Goal: Information Seeking & Learning: Learn about a topic

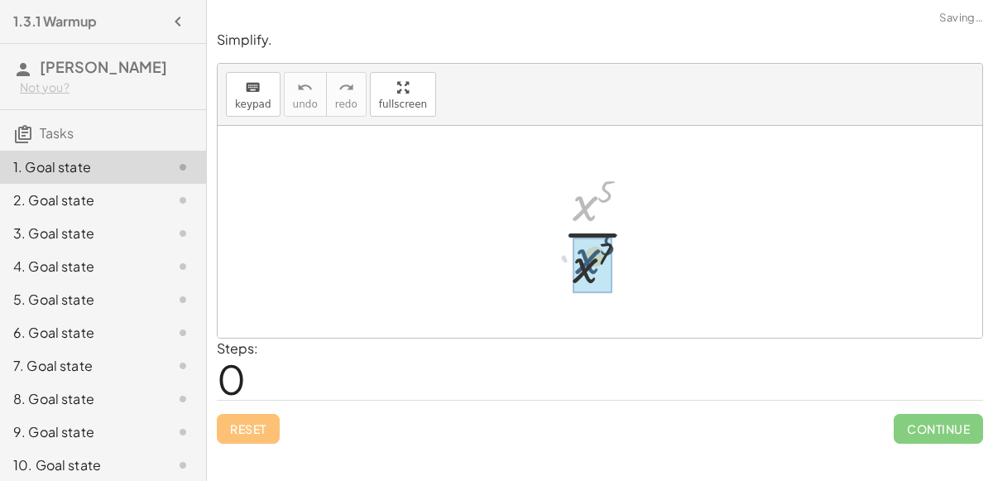
drag, startPoint x: 588, startPoint y: 208, endPoint x: 590, endPoint y: 267, distance: 59.6
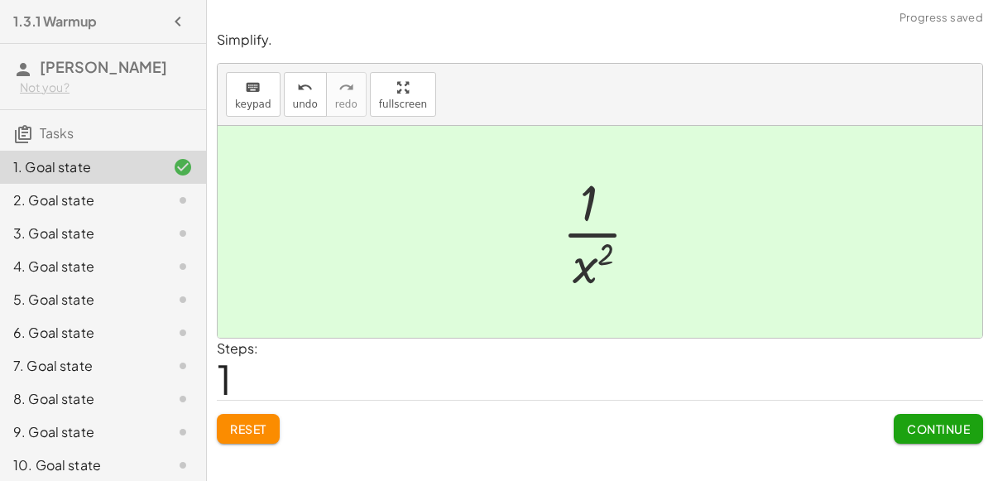
click at [578, 225] on div at bounding box center [607, 231] width 107 height 127
click at [955, 423] on span "Continue" at bounding box center [938, 428] width 63 height 15
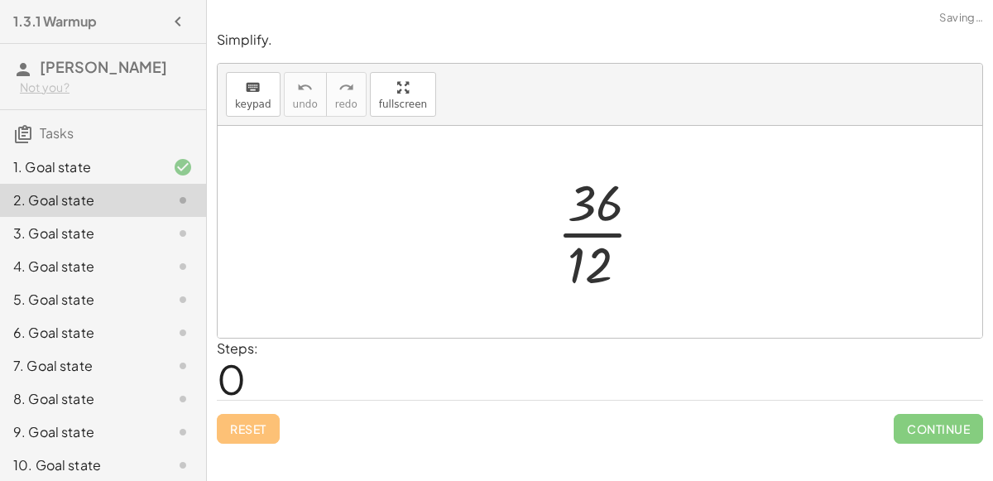
click at [588, 233] on div at bounding box center [607, 231] width 117 height 127
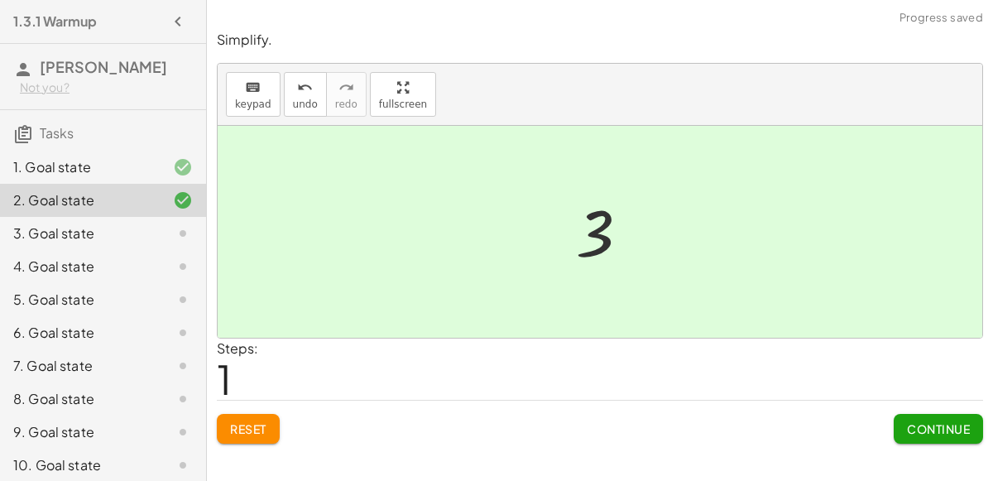
click at [930, 433] on span "Continue" at bounding box center [938, 428] width 63 height 15
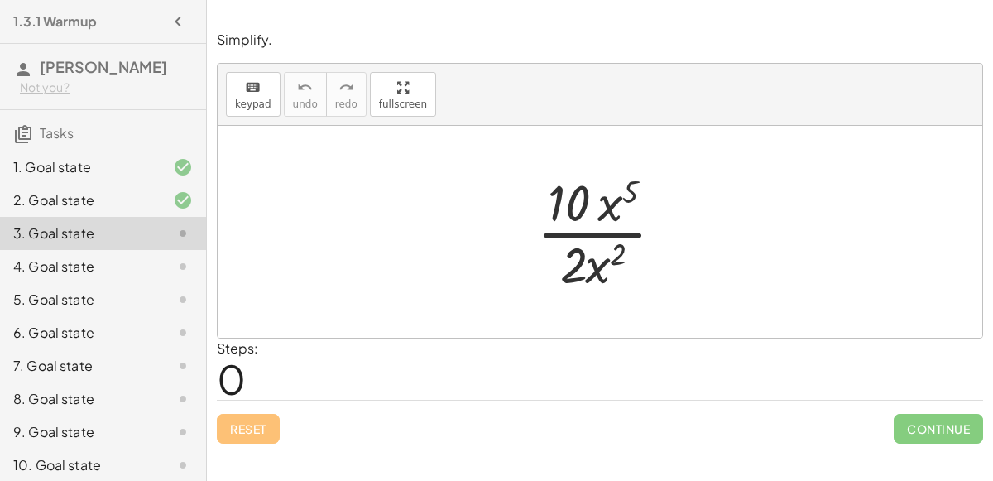
click at [598, 229] on div at bounding box center [607, 231] width 156 height 127
drag, startPoint x: 609, startPoint y: 210, endPoint x: 602, endPoint y: 296, distance: 86.3
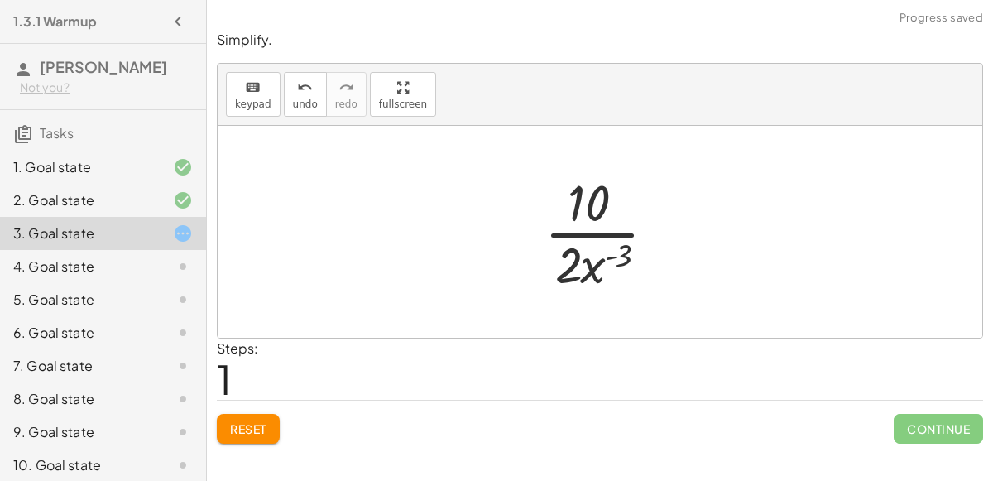
click at [590, 237] on div at bounding box center [606, 231] width 141 height 127
drag, startPoint x: 602, startPoint y: 213, endPoint x: 592, endPoint y: 222, distance: 12.9
click at [592, 222] on div at bounding box center [606, 231] width 141 height 127
drag, startPoint x: 563, startPoint y: 263, endPoint x: 587, endPoint y: 213, distance: 55.1
click at [603, 256] on div at bounding box center [607, 231] width 117 height 127
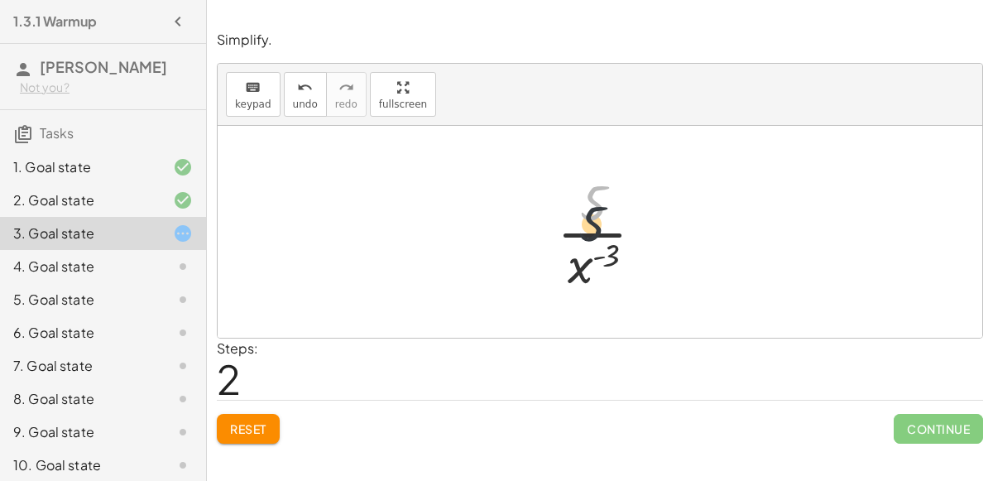
drag, startPoint x: 597, startPoint y: 201, endPoint x: 604, endPoint y: 296, distance: 95.4
click at [220, 426] on button "Reset" at bounding box center [248, 429] width 63 height 30
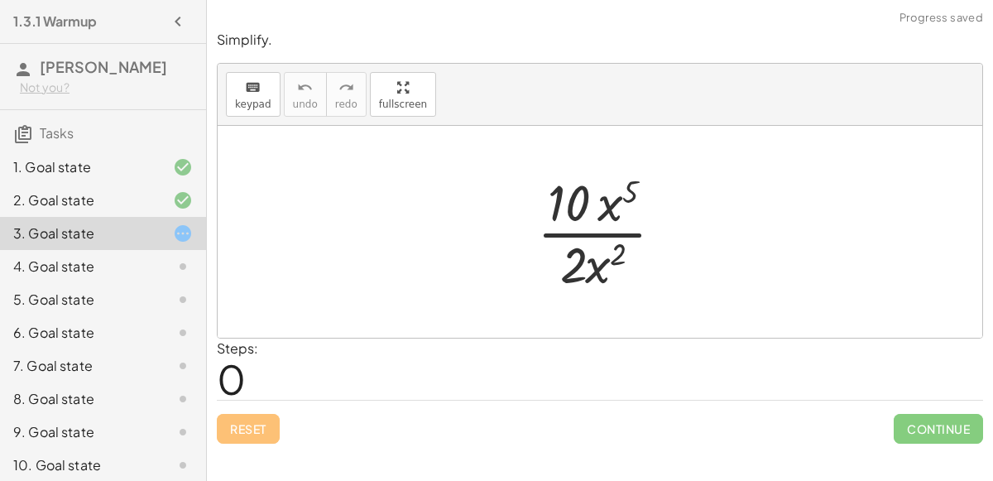
click at [604, 206] on div at bounding box center [607, 231] width 156 height 127
click at [576, 205] on div at bounding box center [607, 231] width 156 height 127
click at [643, 190] on div at bounding box center [607, 231] width 156 height 127
click at [632, 196] on div at bounding box center [607, 231] width 156 height 127
click at [595, 235] on div at bounding box center [607, 231] width 156 height 127
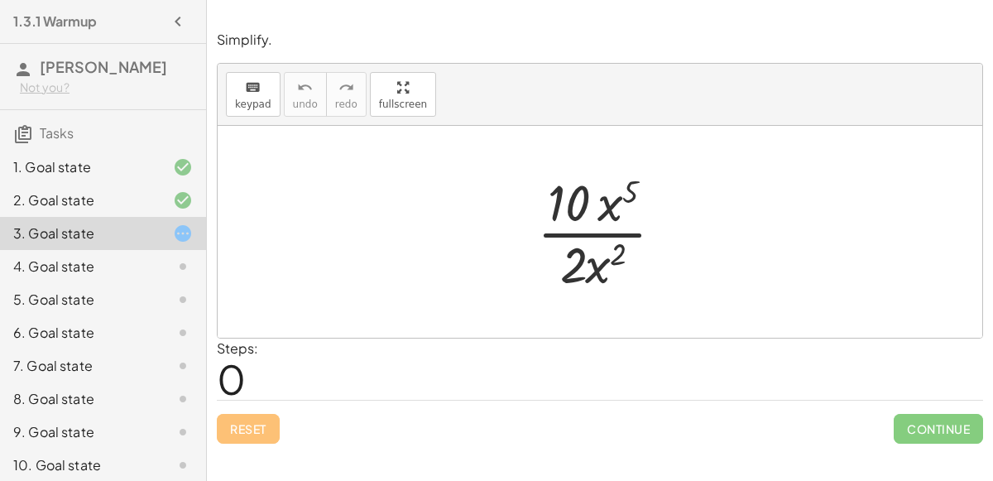
click at [595, 234] on div at bounding box center [607, 231] width 156 height 127
click at [573, 223] on div at bounding box center [607, 231] width 156 height 127
drag, startPoint x: 573, startPoint y: 255, endPoint x: 578, endPoint y: 194, distance: 61.4
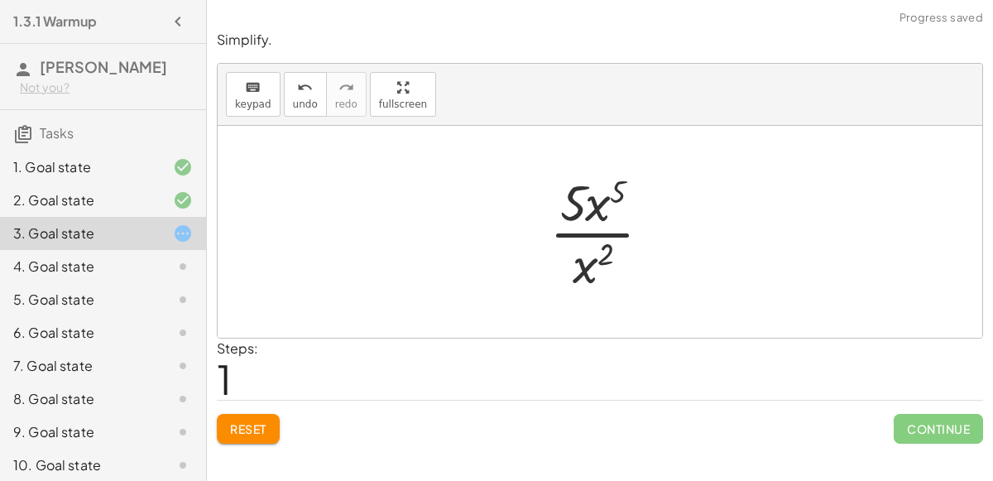
click at [603, 206] on div at bounding box center [607, 231] width 132 height 127
click at [592, 233] on div at bounding box center [607, 231] width 132 height 127
drag, startPoint x: 579, startPoint y: 199, endPoint x: 621, endPoint y: 255, distance: 69.7
click at [621, 255] on div at bounding box center [607, 231] width 132 height 127
click at [572, 233] on div at bounding box center [607, 231] width 132 height 127
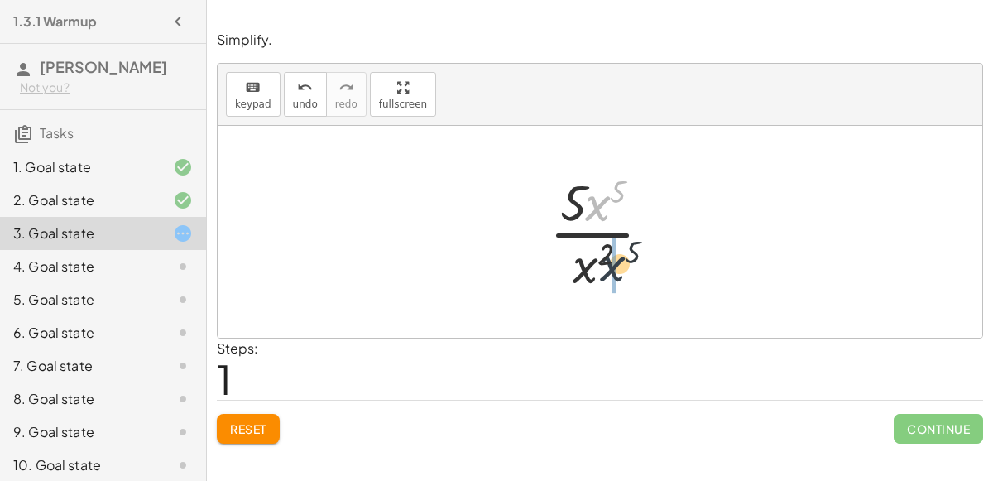
drag, startPoint x: 594, startPoint y: 213, endPoint x: 608, endPoint y: 276, distance: 65.2
click at [608, 276] on div at bounding box center [607, 231] width 132 height 127
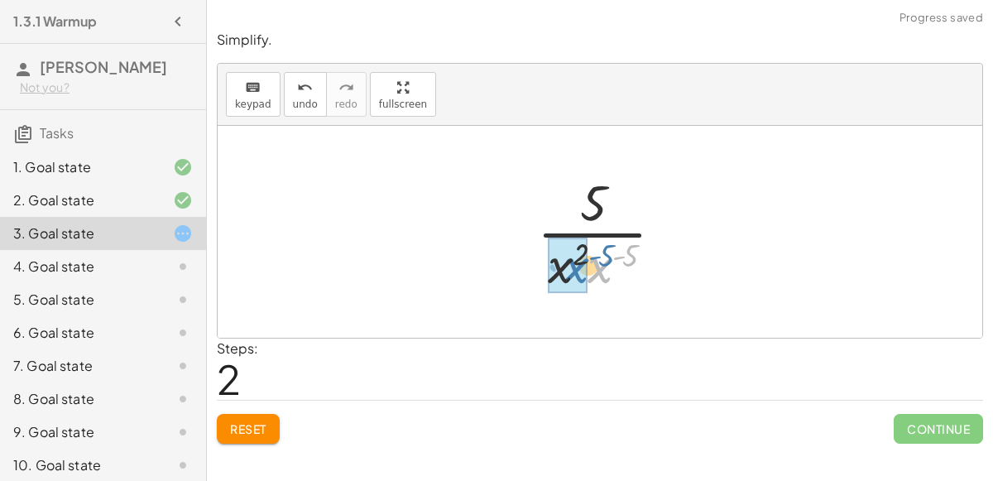
drag, startPoint x: 598, startPoint y: 271, endPoint x: 574, endPoint y: 271, distance: 24.0
click at [604, 252] on div at bounding box center [606, 231] width 148 height 127
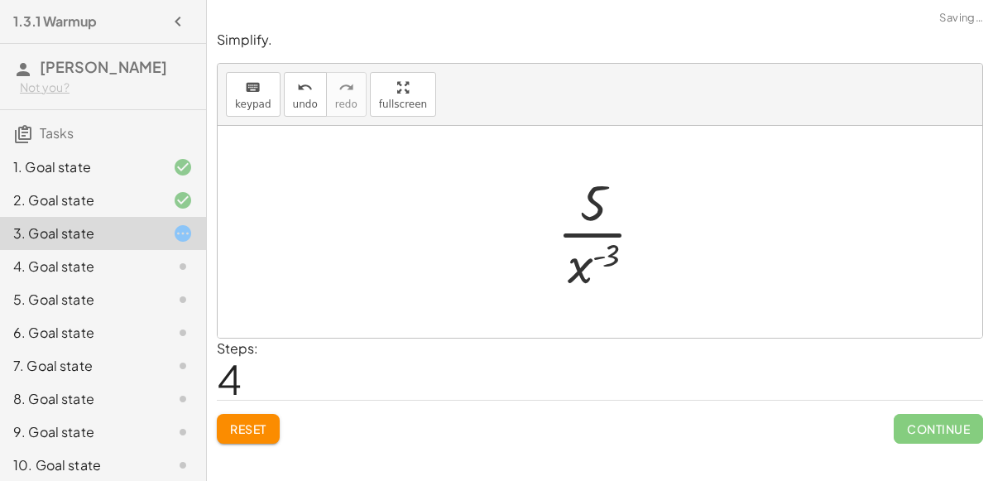
click at [608, 235] on div at bounding box center [607, 231] width 117 height 127
drag, startPoint x: 600, startPoint y: 210, endPoint x: 567, endPoint y: 284, distance: 80.7
click at [567, 284] on div at bounding box center [607, 231] width 117 height 127
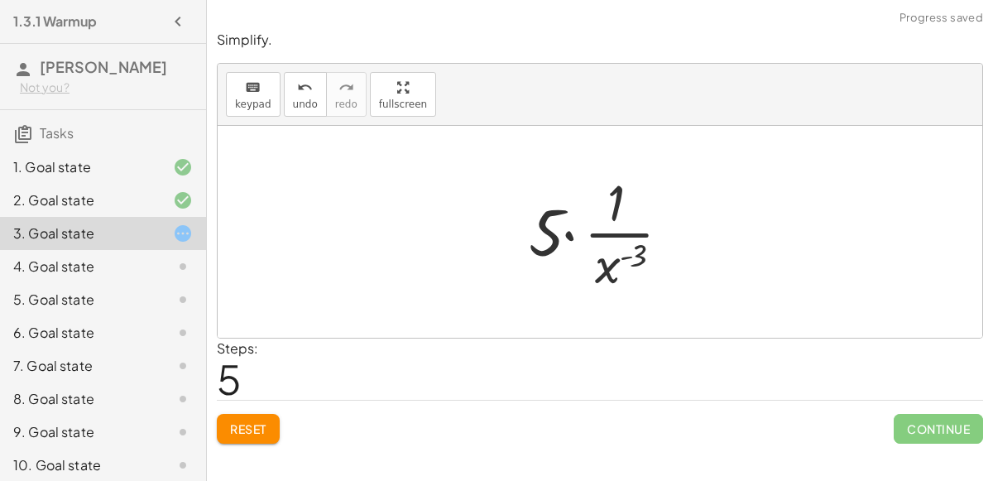
click at [568, 233] on div at bounding box center [606, 231] width 172 height 127
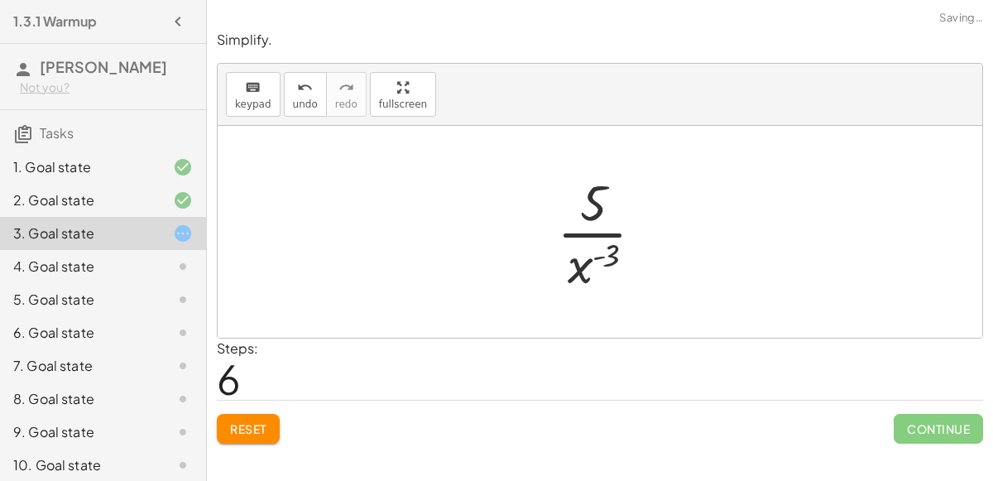
click at [582, 215] on div at bounding box center [607, 231] width 117 height 127
click at [572, 268] on div at bounding box center [607, 231] width 117 height 127
click at [596, 256] on div at bounding box center [607, 231] width 117 height 127
drag, startPoint x: 591, startPoint y: 213, endPoint x: 597, endPoint y: 294, distance: 81.4
click at [597, 294] on div at bounding box center [607, 231] width 117 height 127
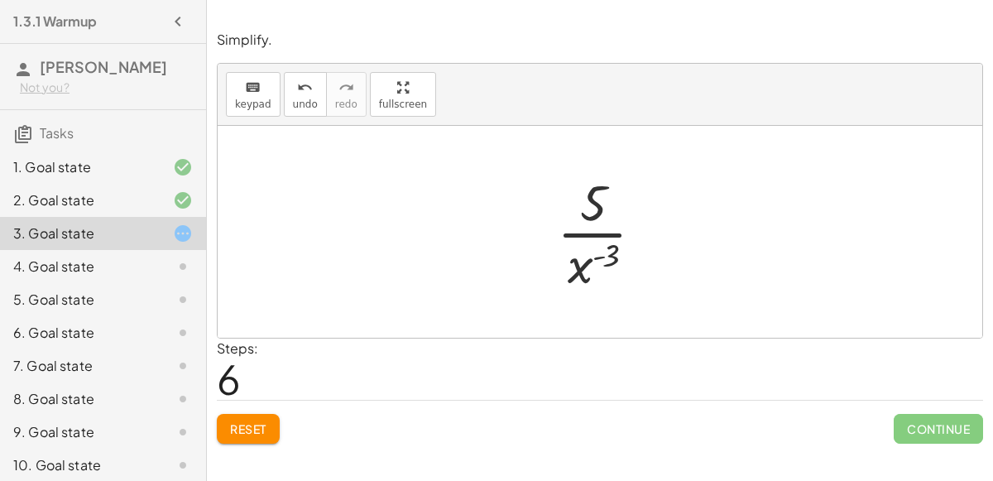
click at [587, 242] on div at bounding box center [607, 231] width 117 height 127
click at [590, 239] on div at bounding box center [607, 231] width 117 height 127
click at [588, 233] on div at bounding box center [607, 231] width 117 height 127
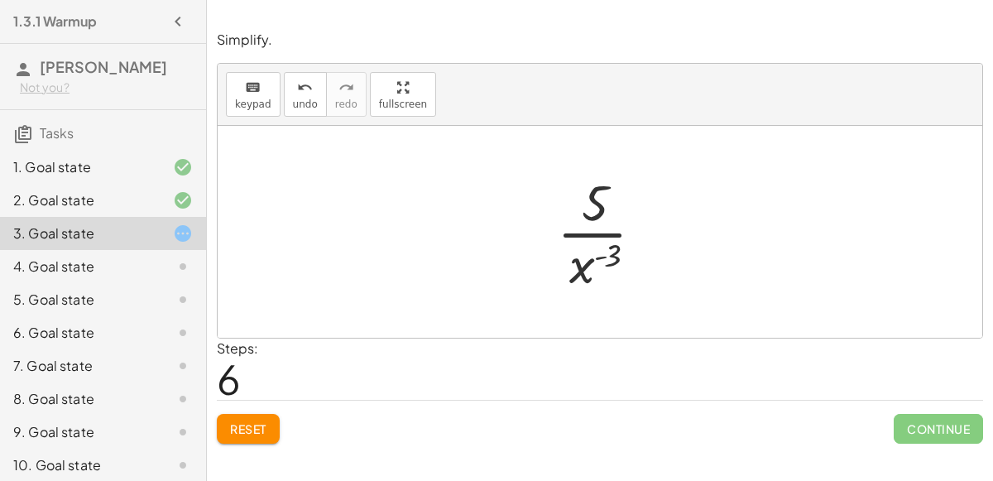
click at [588, 233] on div at bounding box center [607, 231] width 117 height 127
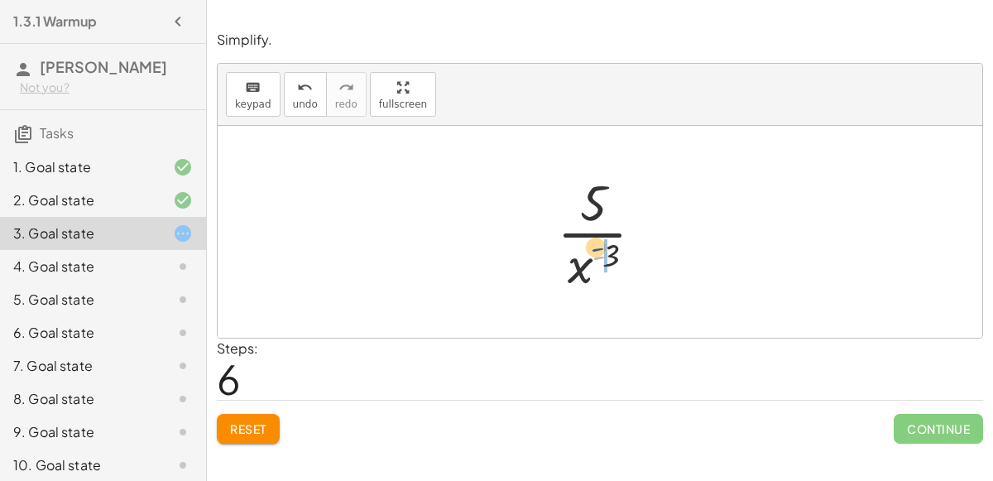
drag, startPoint x: 600, startPoint y: 256, endPoint x: 600, endPoint y: 245, distance: 11.6
click at [600, 245] on div at bounding box center [607, 231] width 117 height 127
drag, startPoint x: 604, startPoint y: 251, endPoint x: 607, endPoint y: 176, distance: 74.5
click at [607, 176] on div at bounding box center [607, 231] width 117 height 127
drag, startPoint x: 583, startPoint y: 263, endPoint x: 587, endPoint y: 199, distance: 63.8
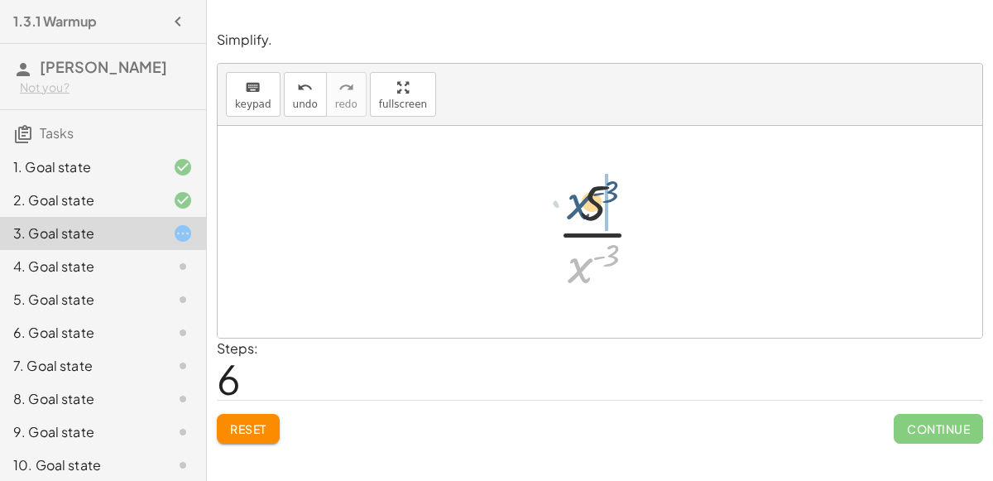
click at [587, 199] on div at bounding box center [607, 231] width 117 height 127
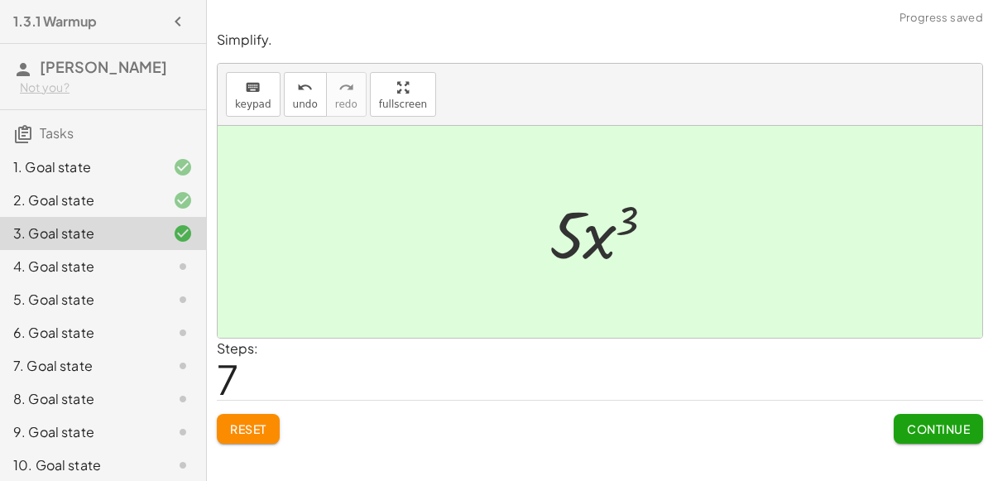
click at [925, 414] on button "Continue" at bounding box center [938, 429] width 89 height 30
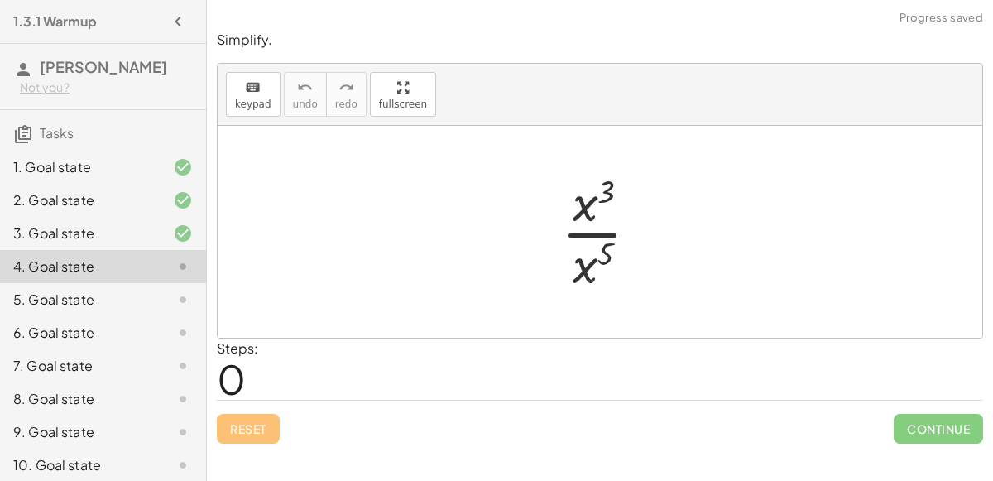
click at [603, 230] on div at bounding box center [607, 231] width 107 height 127
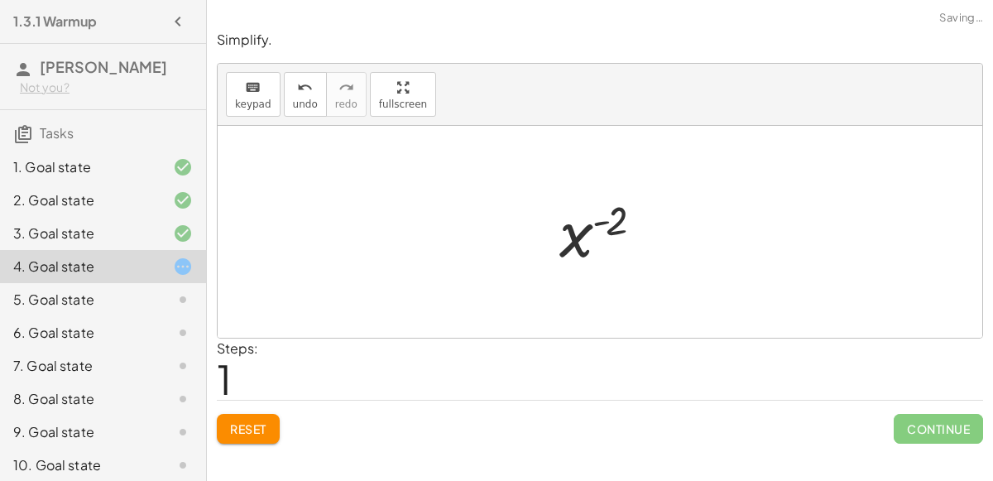
click at [586, 227] on div at bounding box center [607, 232] width 112 height 82
click at [597, 222] on div at bounding box center [607, 232] width 112 height 82
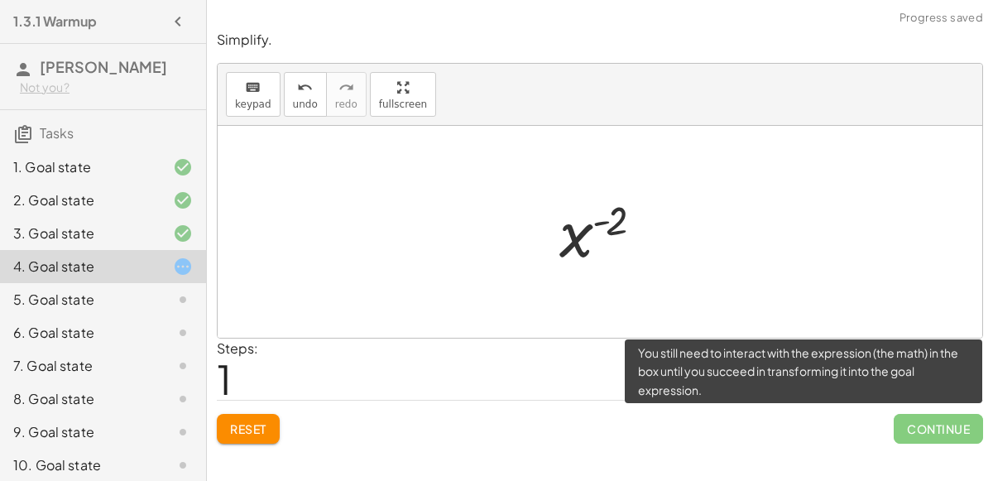
click at [938, 429] on span "Continue" at bounding box center [938, 429] width 89 height 30
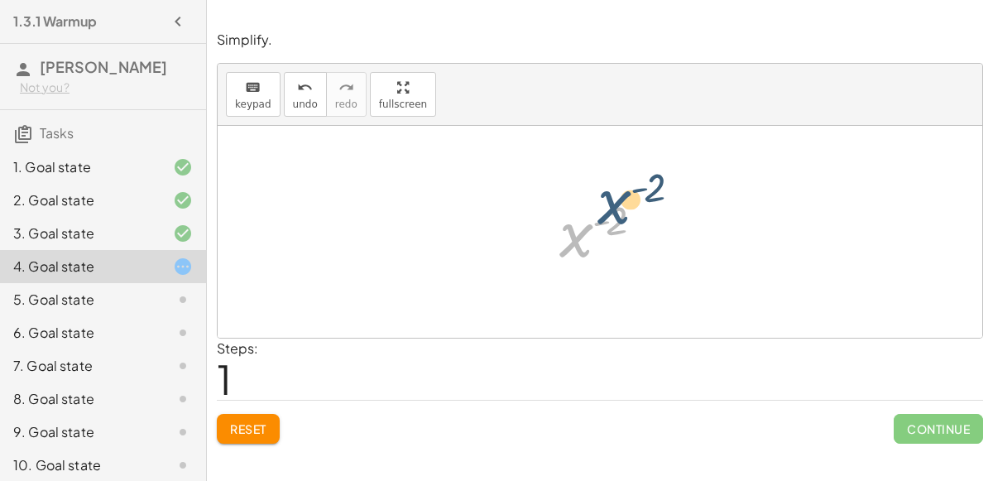
drag, startPoint x: 563, startPoint y: 233, endPoint x: 581, endPoint y: 232, distance: 17.5
click at [581, 232] on div at bounding box center [607, 232] width 112 height 82
drag, startPoint x: 606, startPoint y: 223, endPoint x: 528, endPoint y: 246, distance: 80.9
click at [528, 246] on div "· x 3 · x 5 x ( + 3 − 5 ) ( - 2 ) x ( ) - 2" at bounding box center [600, 232] width 765 height 212
click at [263, 416] on button "Reset" at bounding box center [248, 429] width 63 height 30
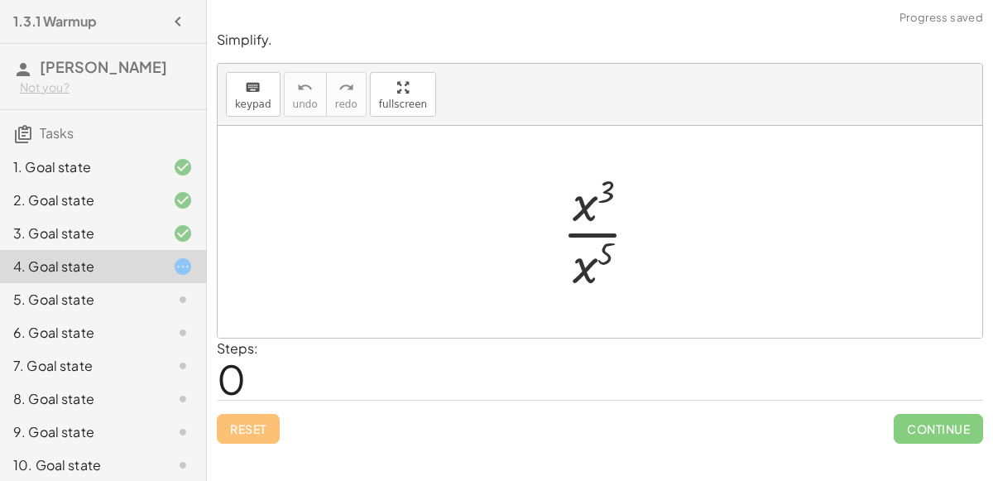
click at [587, 230] on div at bounding box center [607, 231] width 107 height 127
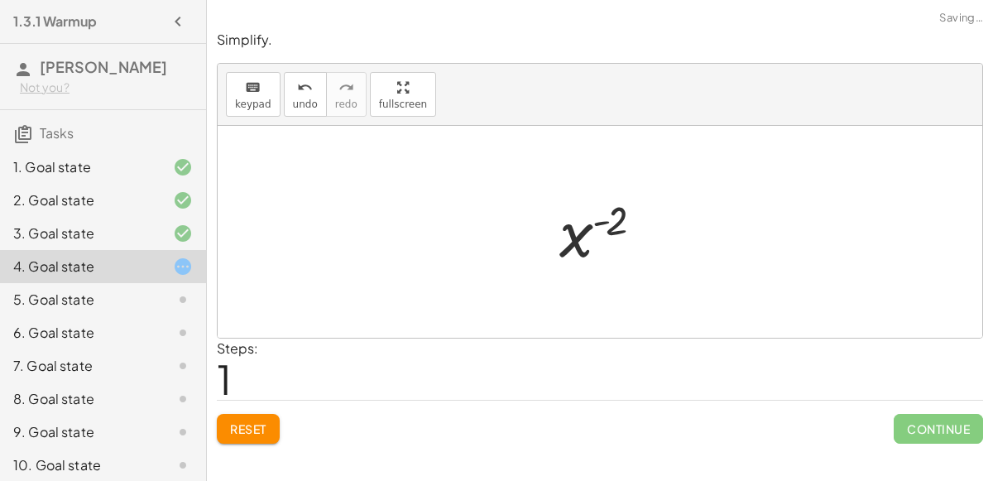
click at [266, 430] on span "Reset" at bounding box center [248, 428] width 36 height 15
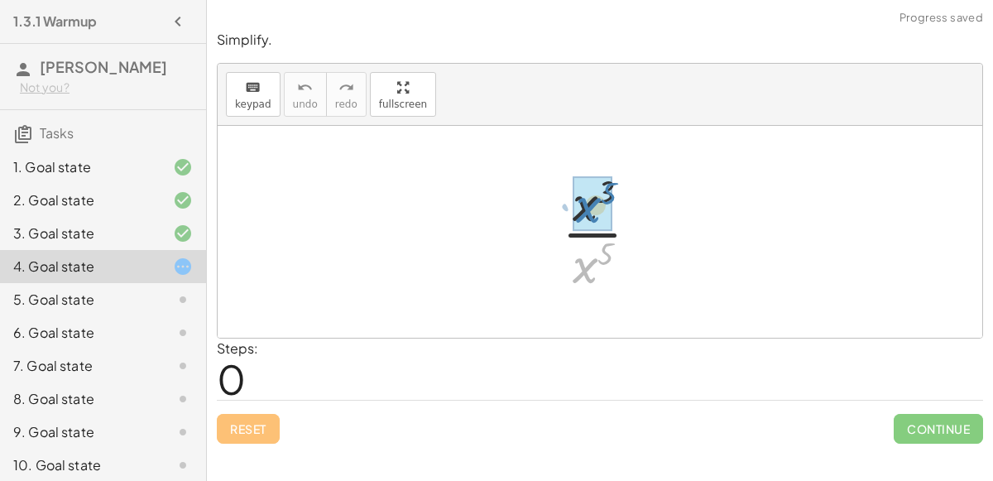
drag, startPoint x: 590, startPoint y: 266, endPoint x: 600, endPoint y: 199, distance: 68.6
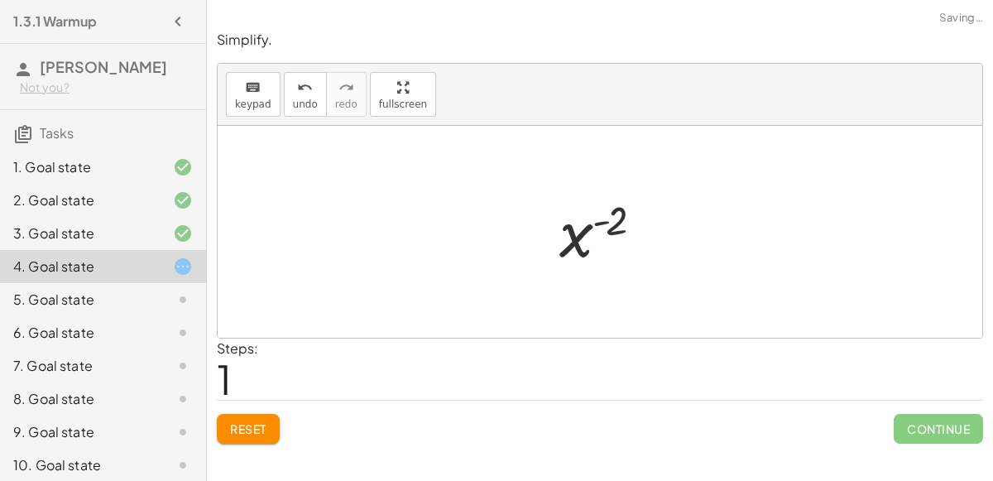
click at [597, 217] on div at bounding box center [607, 232] width 112 height 82
click at [606, 225] on div at bounding box center [607, 232] width 112 height 82
click at [257, 424] on span "Reset" at bounding box center [248, 428] width 36 height 15
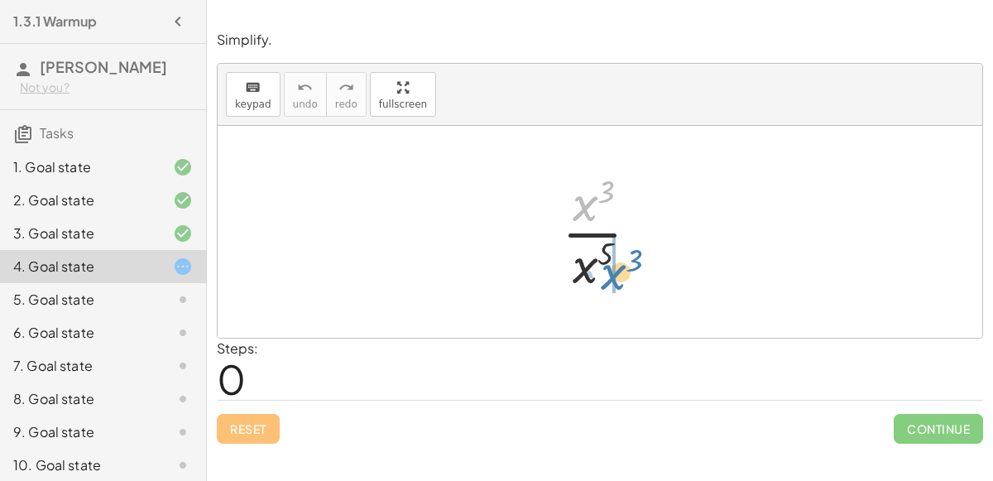
drag, startPoint x: 587, startPoint y: 211, endPoint x: 620, endPoint y: 282, distance: 78.1
click at [620, 282] on div at bounding box center [607, 231] width 107 height 127
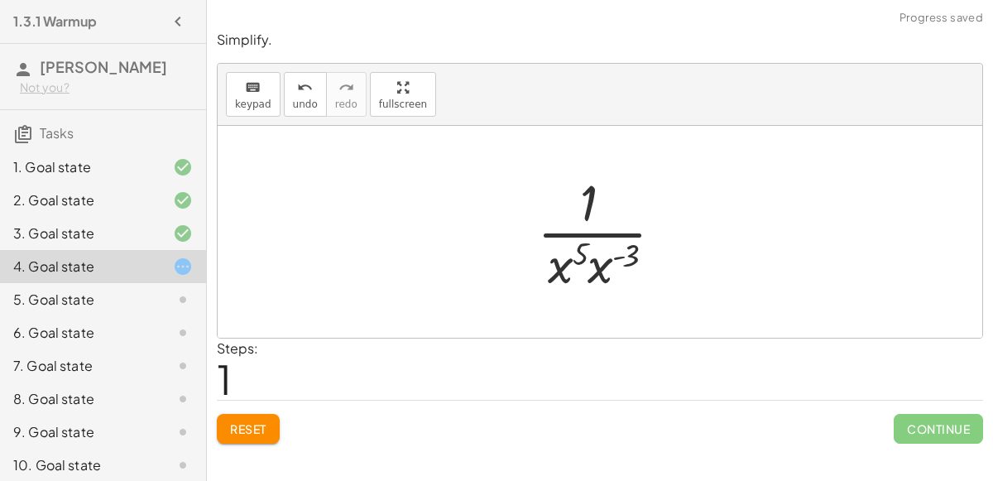
click at [622, 255] on div at bounding box center [607, 231] width 156 height 127
drag, startPoint x: 602, startPoint y: 257, endPoint x: 544, endPoint y: 248, distance: 58.6
click at [544, 248] on div at bounding box center [607, 231] width 156 height 127
click at [597, 255] on div at bounding box center [606, 231] width 148 height 127
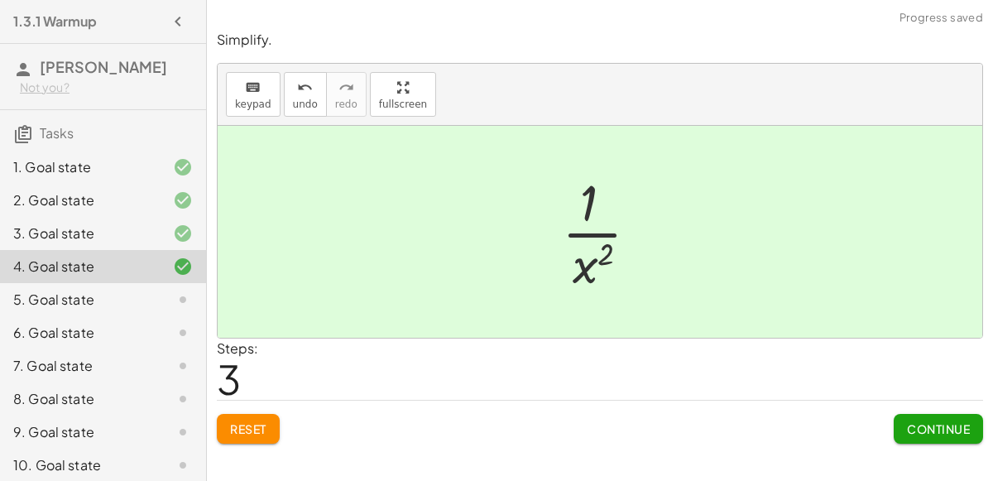
click at [907, 425] on span "Continue" at bounding box center [938, 428] width 63 height 15
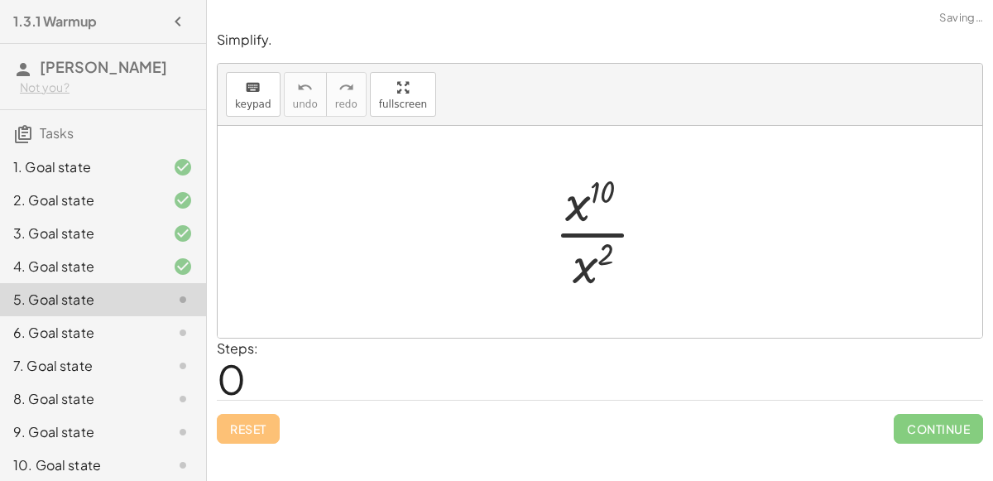
click at [587, 236] on div at bounding box center [607, 231] width 122 height 127
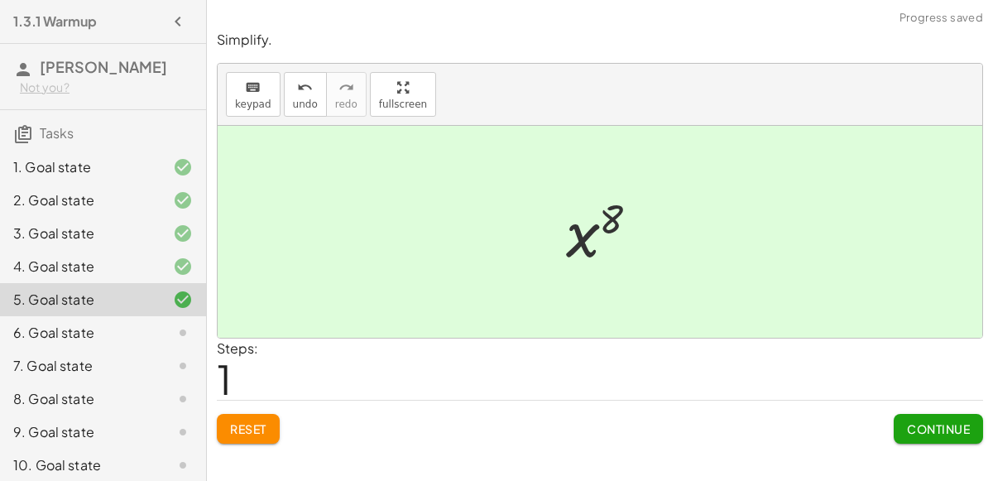
click at [959, 427] on span "Continue" at bounding box center [938, 428] width 63 height 15
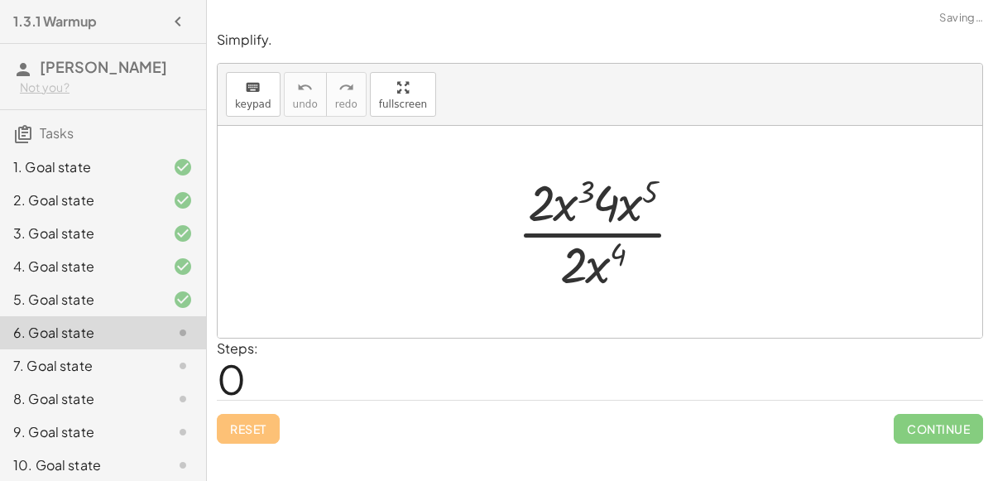
click at [539, 232] on div at bounding box center [607, 231] width 196 height 127
drag, startPoint x: 536, startPoint y: 213, endPoint x: 556, endPoint y: 271, distance: 62.0
click at [556, 271] on div at bounding box center [607, 231] width 196 height 127
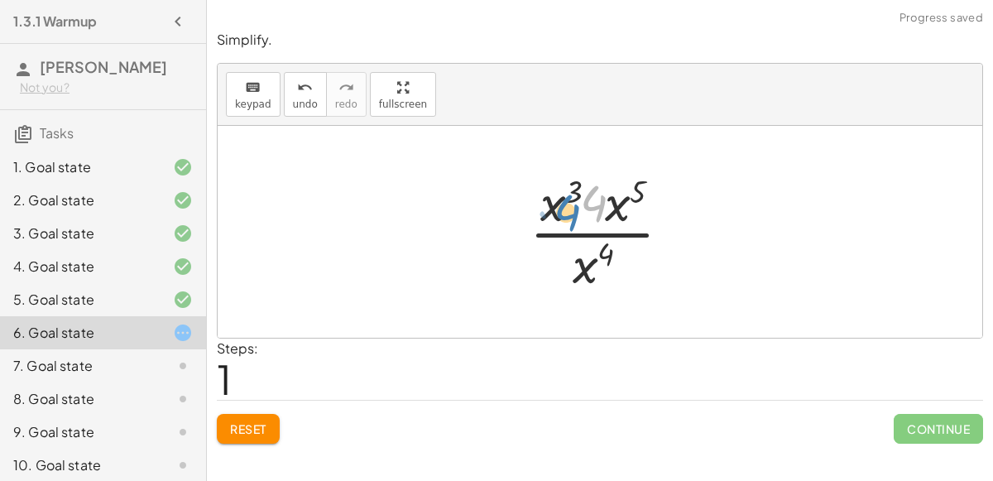
drag, startPoint x: 589, startPoint y: 205, endPoint x: 556, endPoint y: 218, distance: 35.3
click at [556, 218] on div at bounding box center [606, 231] width 171 height 127
drag, startPoint x: 551, startPoint y: 204, endPoint x: 578, endPoint y: 287, distance: 87.9
click at [578, 287] on div at bounding box center [606, 231] width 171 height 127
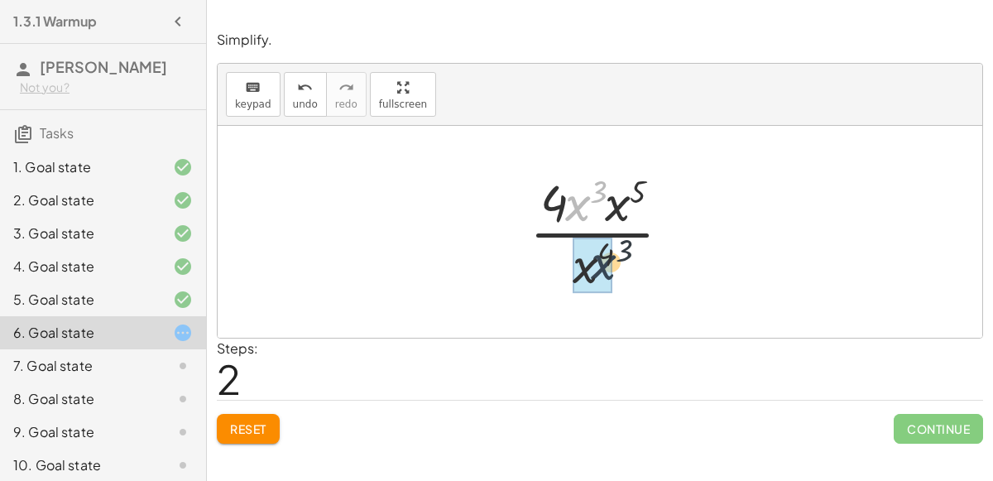
drag, startPoint x: 582, startPoint y: 202, endPoint x: 606, endPoint y: 264, distance: 66.5
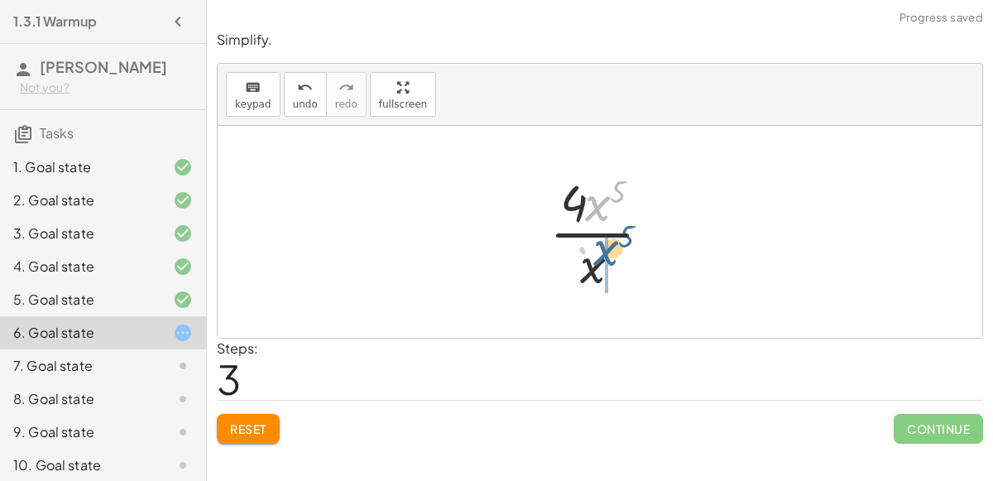
drag, startPoint x: 596, startPoint y: 213, endPoint x: 604, endPoint y: 257, distance: 45.4
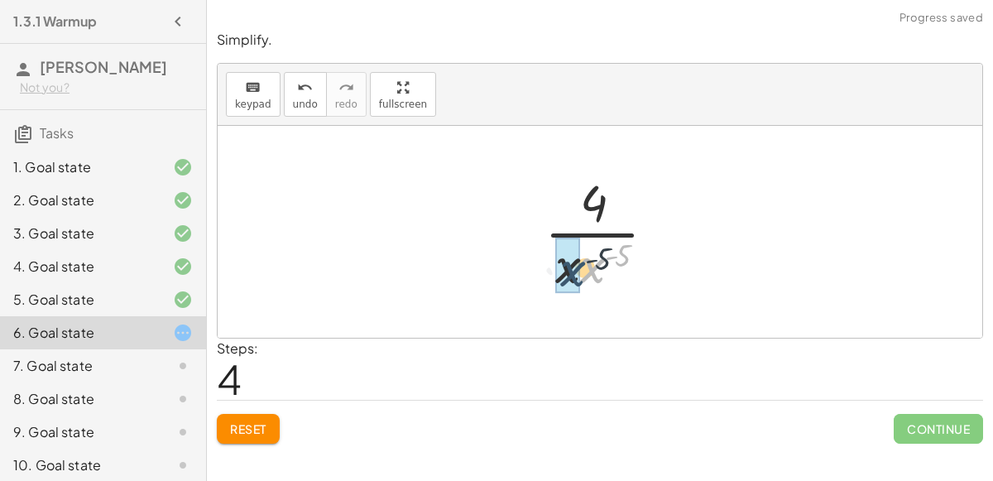
drag, startPoint x: 592, startPoint y: 262, endPoint x: 571, endPoint y: 266, distance: 21.1
click at [597, 252] on div at bounding box center [607, 231] width 117 height 127
click at [604, 233] on div at bounding box center [607, 231] width 117 height 127
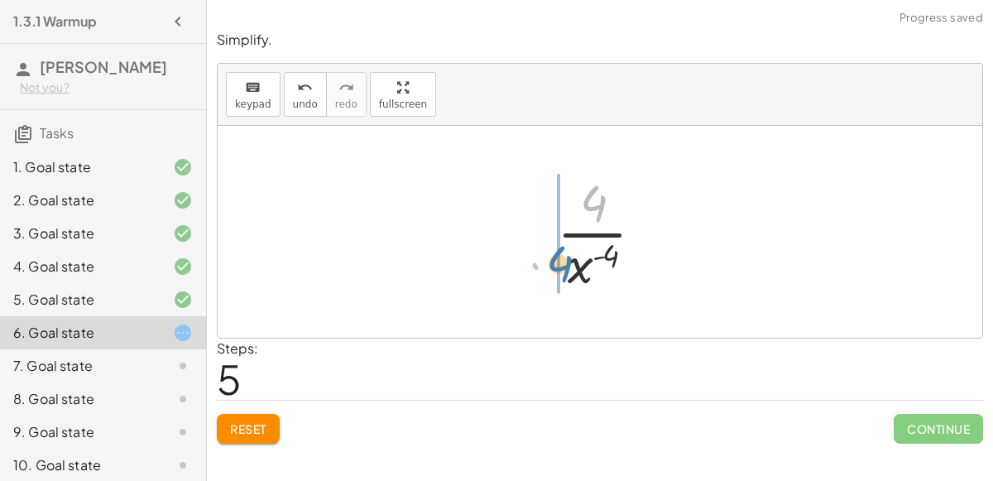
drag, startPoint x: 599, startPoint y: 213, endPoint x: 563, endPoint y: 276, distance: 72.3
click at [563, 276] on div at bounding box center [607, 231] width 117 height 127
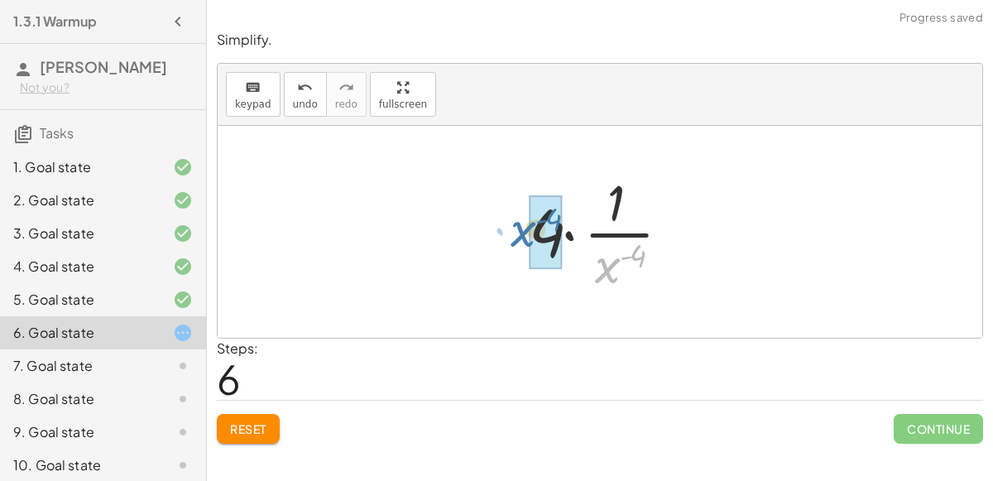
drag, startPoint x: 614, startPoint y: 269, endPoint x: 530, endPoint y: 233, distance: 91.6
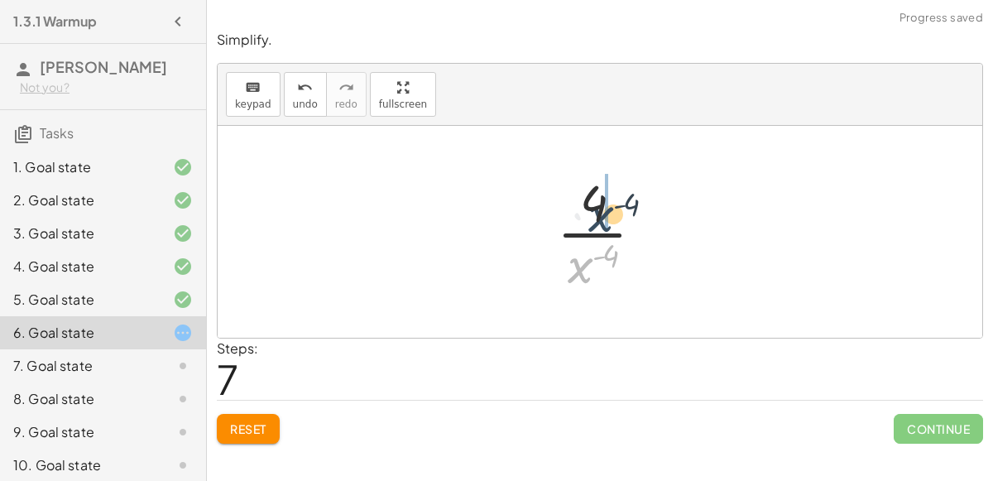
drag, startPoint x: 583, startPoint y: 268, endPoint x: 603, endPoint y: 210, distance: 61.2
click at [603, 210] on div at bounding box center [607, 231] width 117 height 127
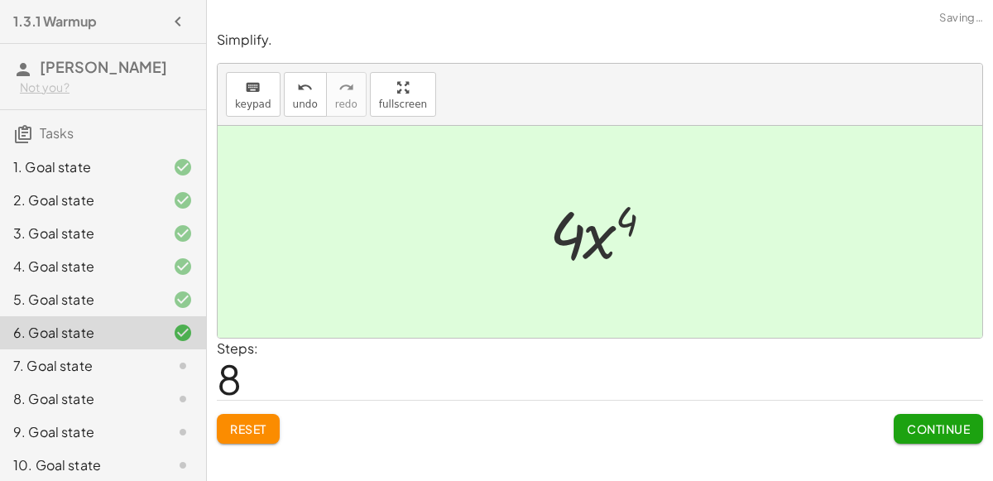
click at [919, 422] on span "Continue" at bounding box center [938, 428] width 63 height 15
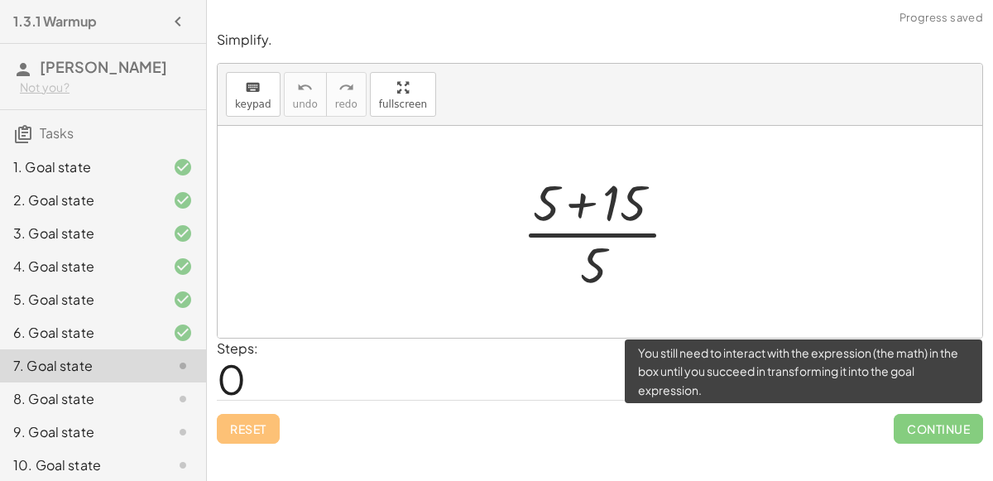
click at [916, 434] on span "Continue" at bounding box center [938, 429] width 89 height 30
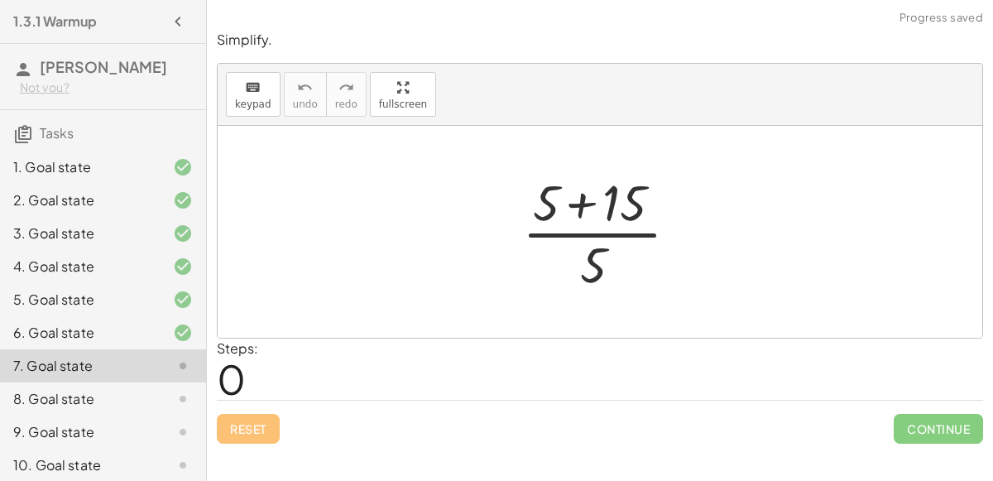
click at [621, 235] on div at bounding box center [607, 231] width 186 height 127
click at [582, 203] on div at bounding box center [607, 231] width 186 height 127
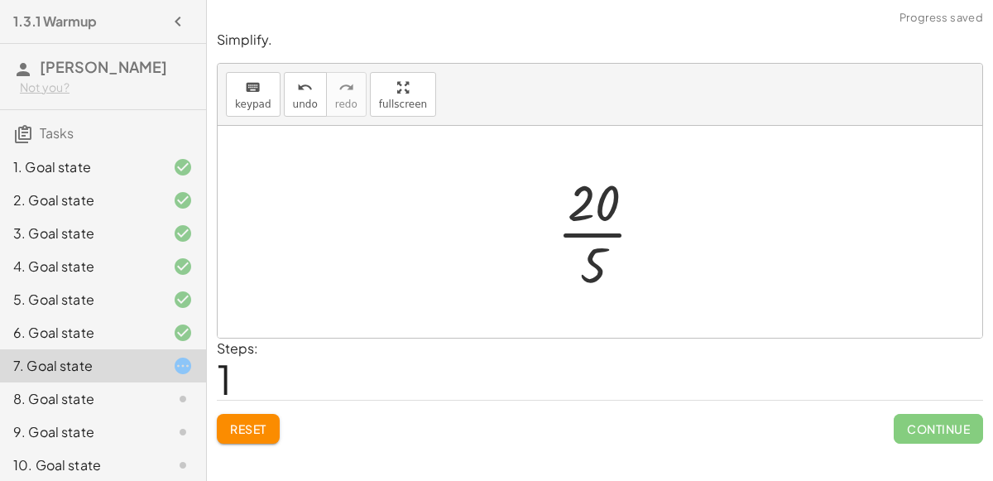
click at [599, 229] on div at bounding box center [607, 231] width 117 height 127
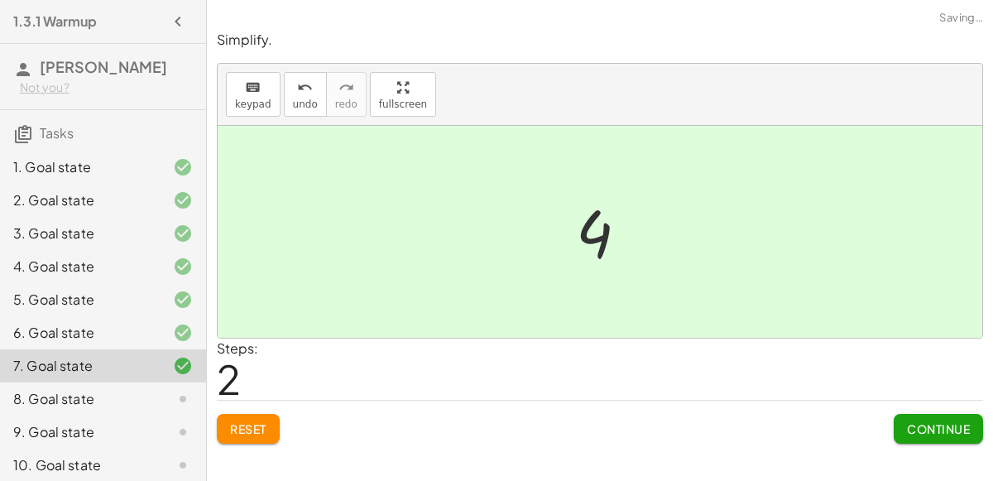
click at [943, 443] on div "Simplify. keyboard keypad undo undo redo redo fullscreen · ( + 5 + 15 ) · 5 · 2…" at bounding box center [600, 237] width 786 height 433
click at [925, 438] on button "Continue" at bounding box center [938, 429] width 89 height 30
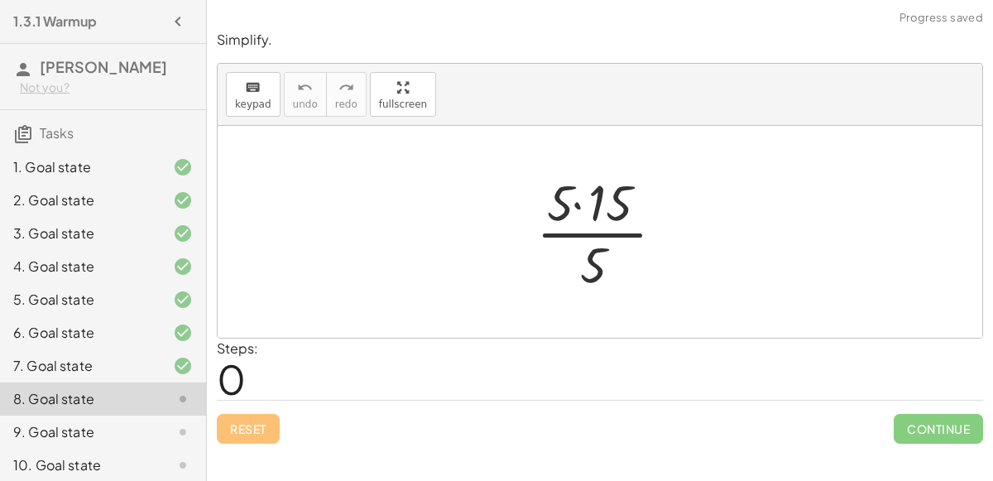
click at [578, 202] on div at bounding box center [607, 231] width 158 height 127
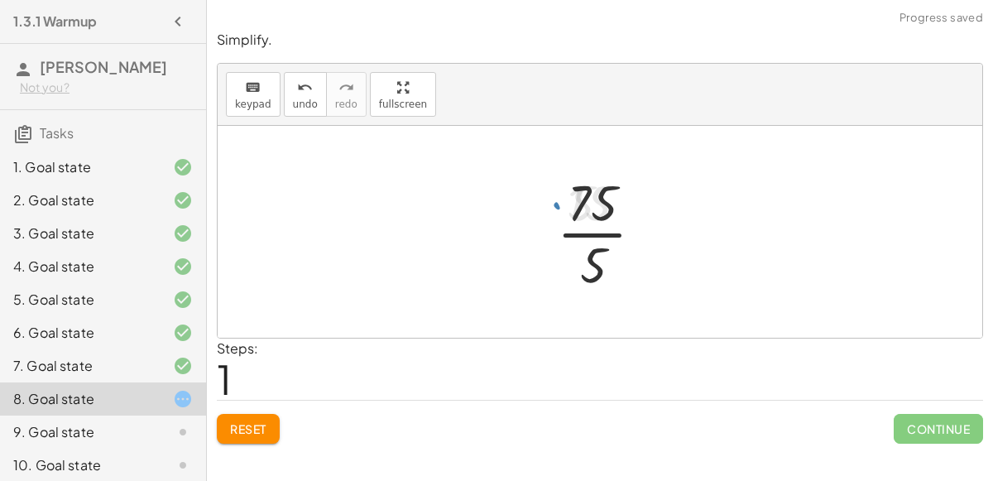
click at [583, 229] on div at bounding box center [607, 231] width 117 height 127
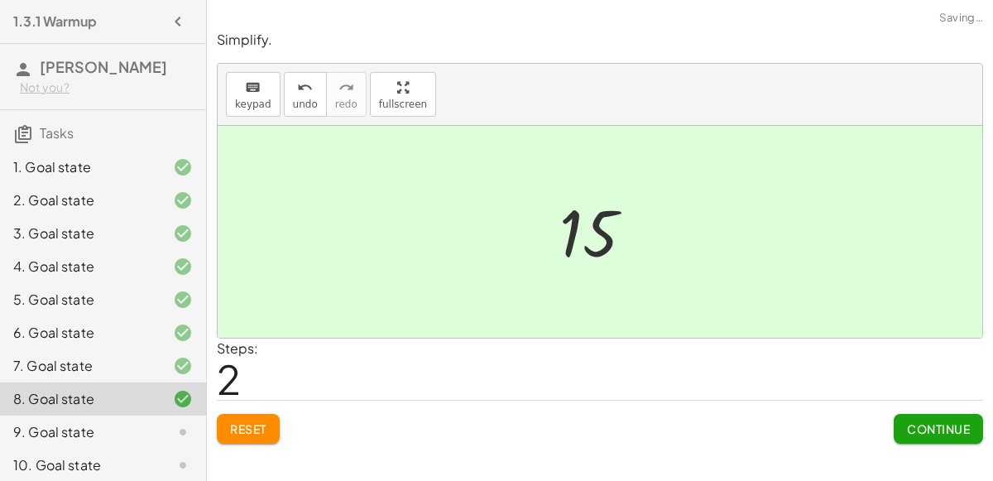
click at [925, 423] on span "Continue" at bounding box center [938, 428] width 63 height 15
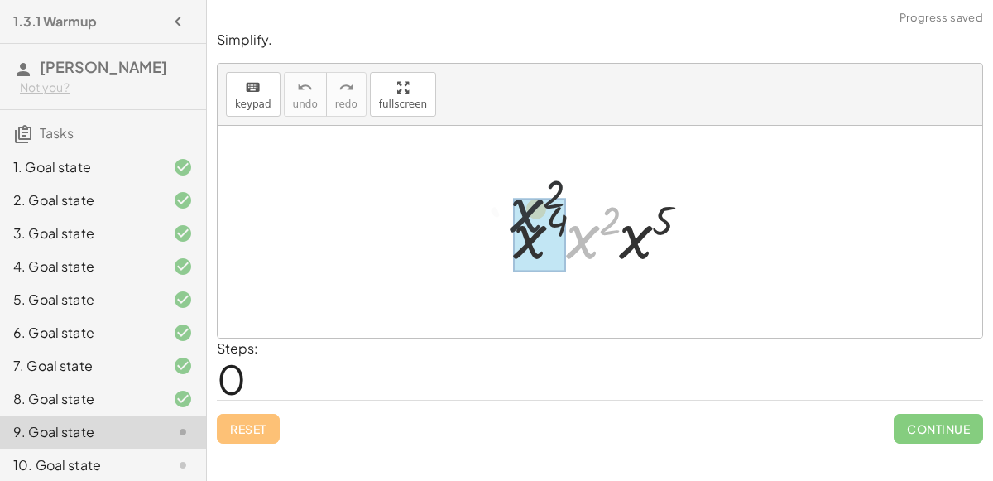
drag, startPoint x: 584, startPoint y: 242, endPoint x: 520, endPoint y: 227, distance: 65.4
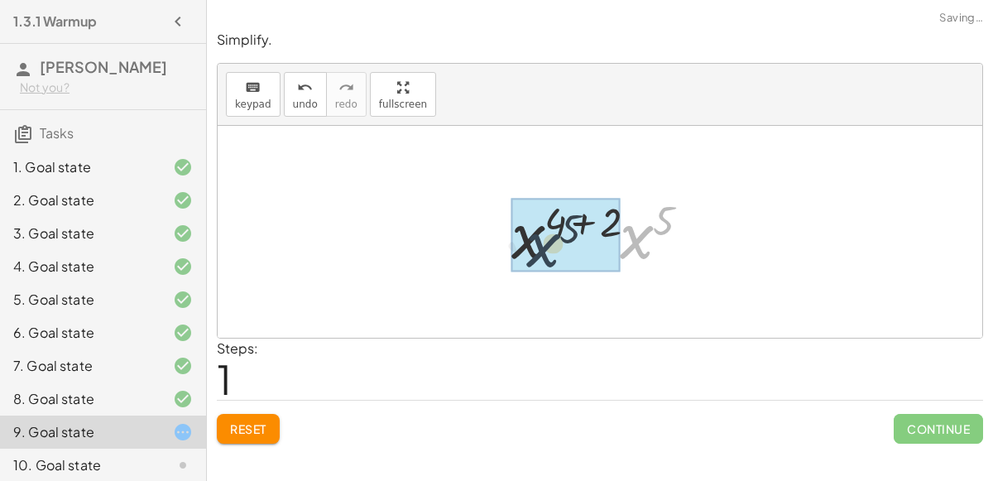
drag, startPoint x: 630, startPoint y: 237, endPoint x: 520, endPoint y: 245, distance: 109.5
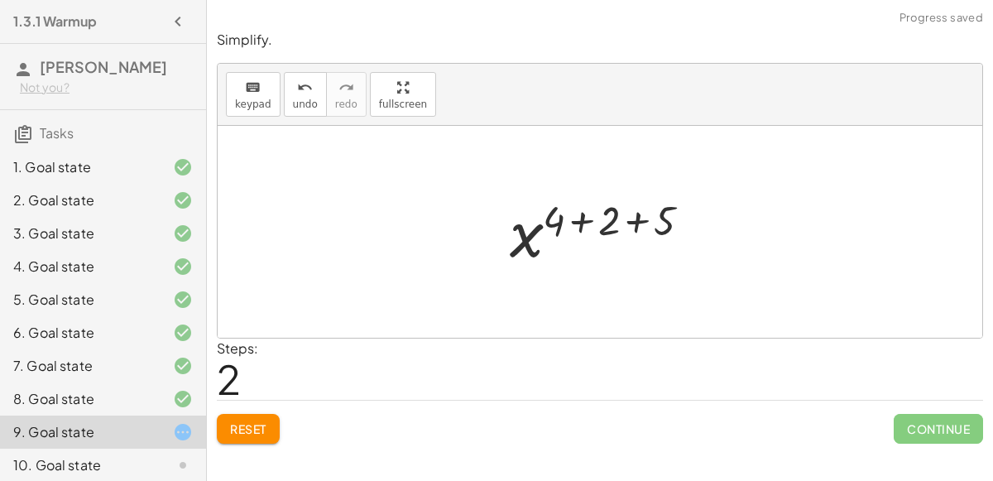
click at [578, 214] on div at bounding box center [605, 232] width 209 height 82
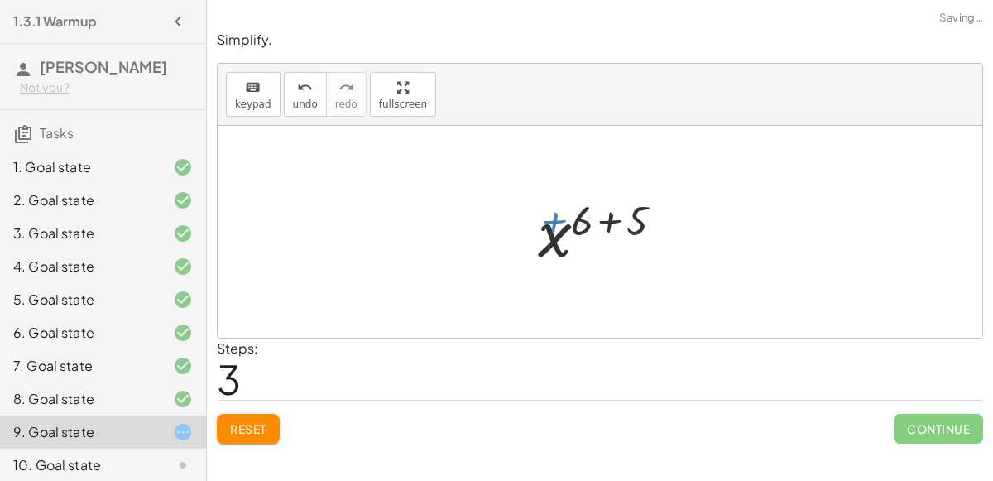
click at [605, 221] on div at bounding box center [607, 232] width 154 height 82
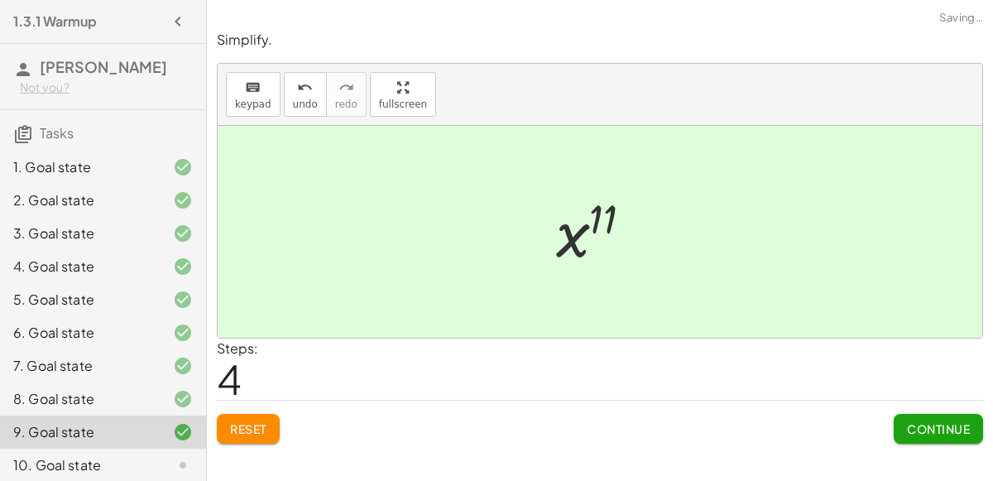
click at [932, 433] on span "Continue" at bounding box center [938, 428] width 63 height 15
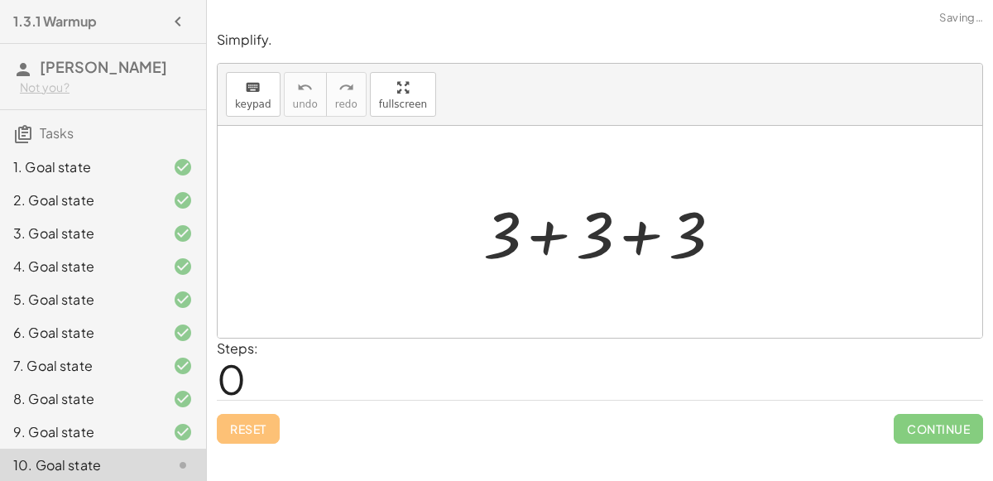
click at [564, 243] on div at bounding box center [607, 231] width 264 height 85
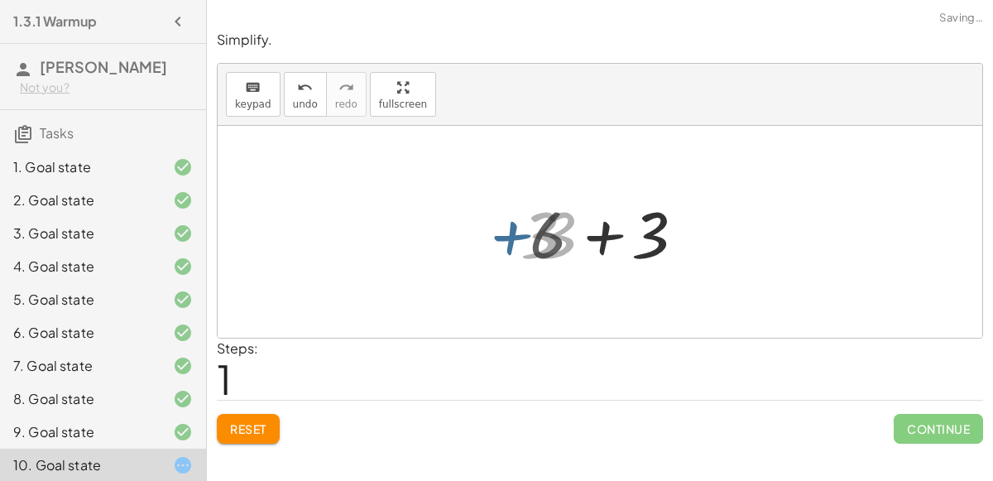
click at [566, 242] on div at bounding box center [606, 231] width 171 height 85
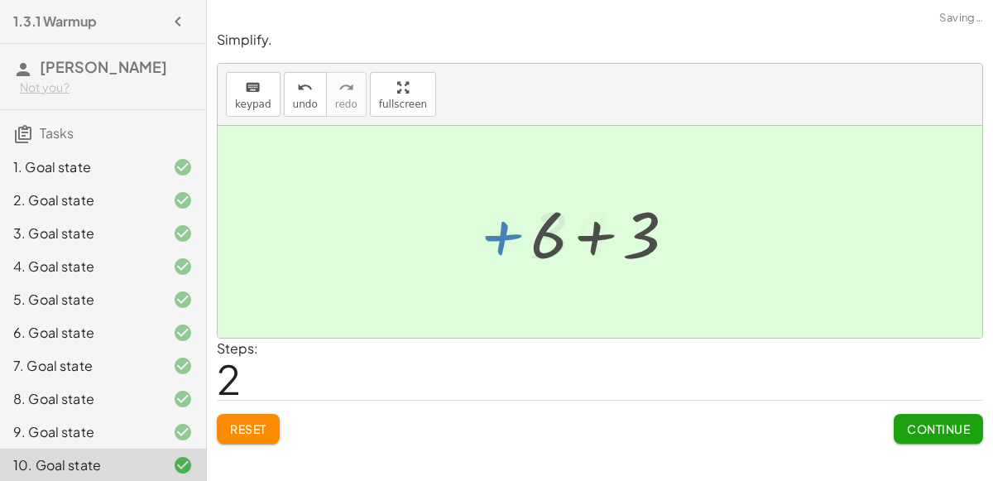
click at [566, 242] on div "+ 3 + 3 + 3 6 9 + 3 + 3 + 3 + 6 + 3" at bounding box center [600, 232] width 99 height 90
click at [905, 414] on button "Continue" at bounding box center [938, 429] width 89 height 30
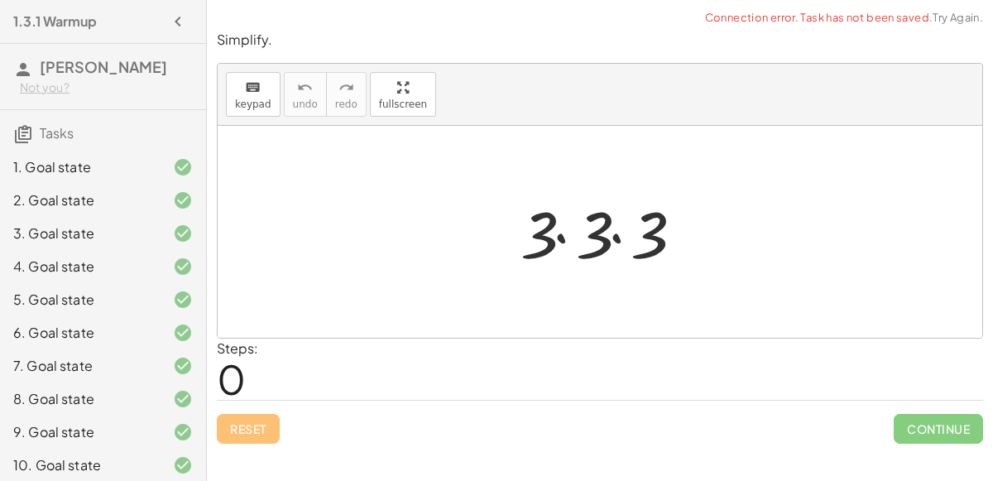
scroll to position [370, 0]
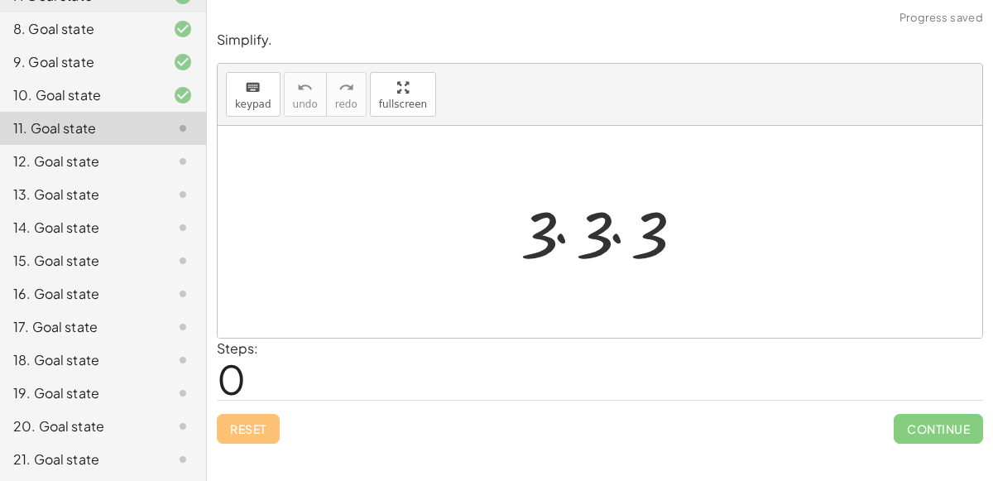
click at [559, 231] on div at bounding box center [606, 231] width 189 height 85
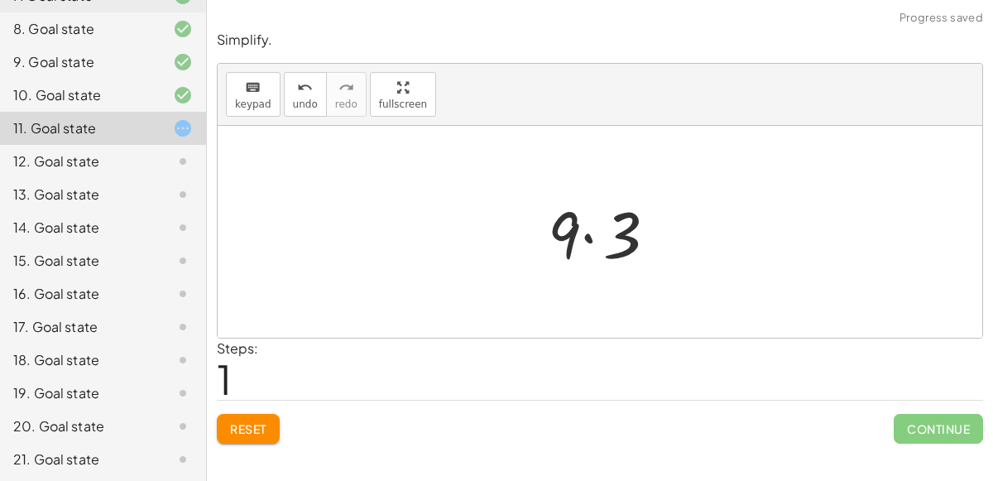
click at [591, 232] on div at bounding box center [606, 231] width 134 height 85
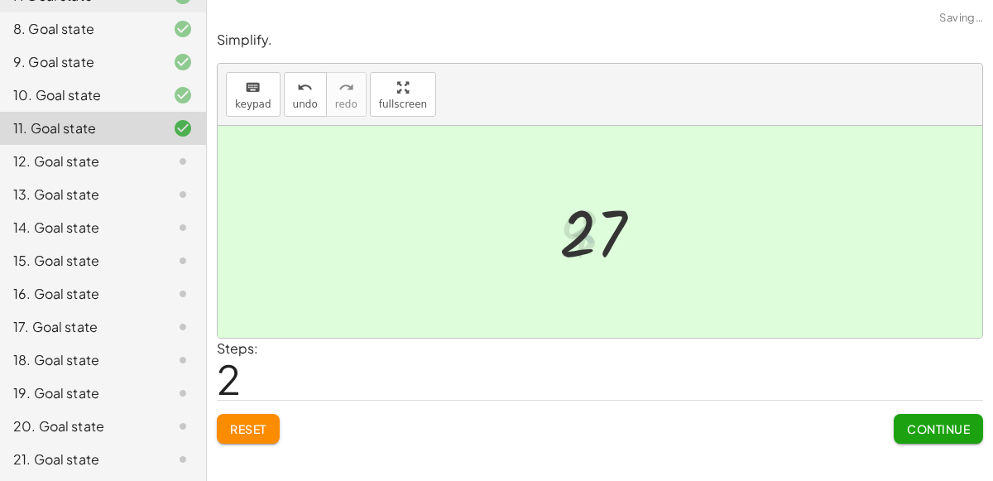
click at [925, 428] on span "Continue" at bounding box center [938, 428] width 63 height 15
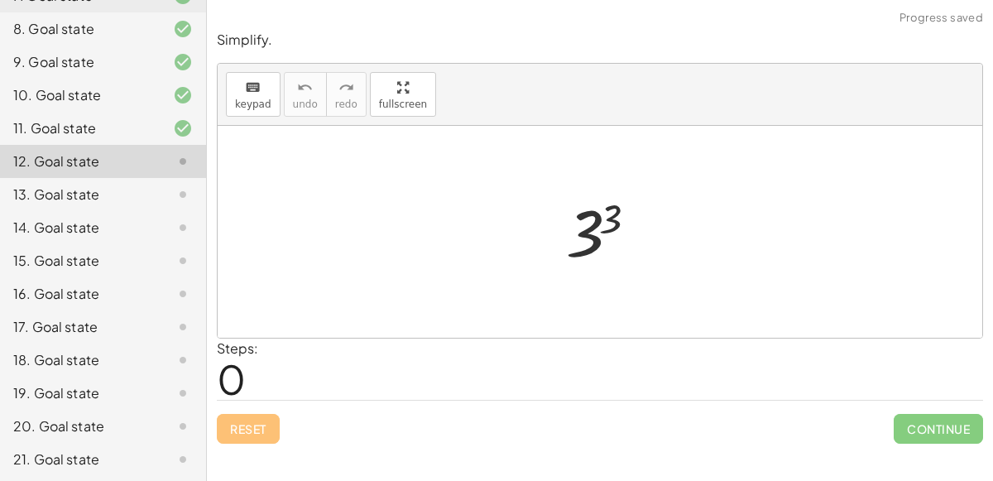
click at [586, 230] on div at bounding box center [607, 232] width 98 height 82
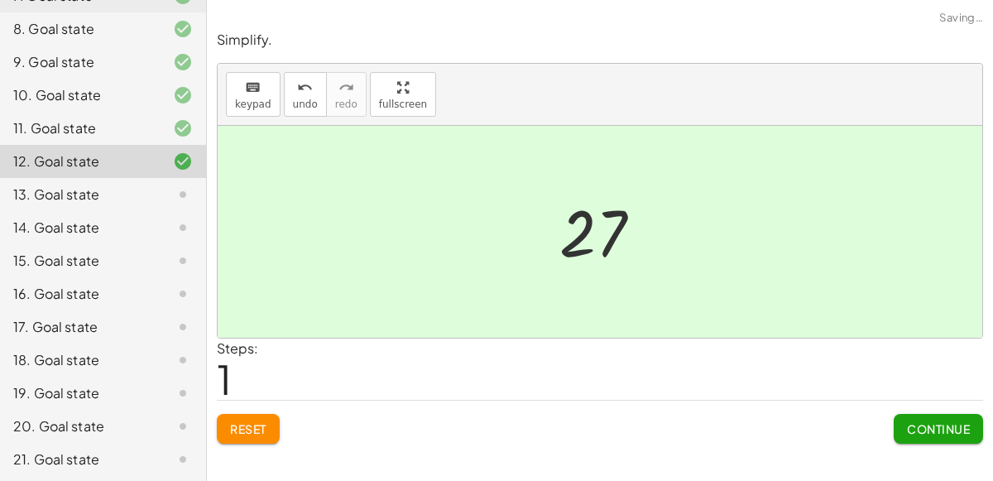
click at [908, 422] on span "Continue" at bounding box center [938, 428] width 63 height 15
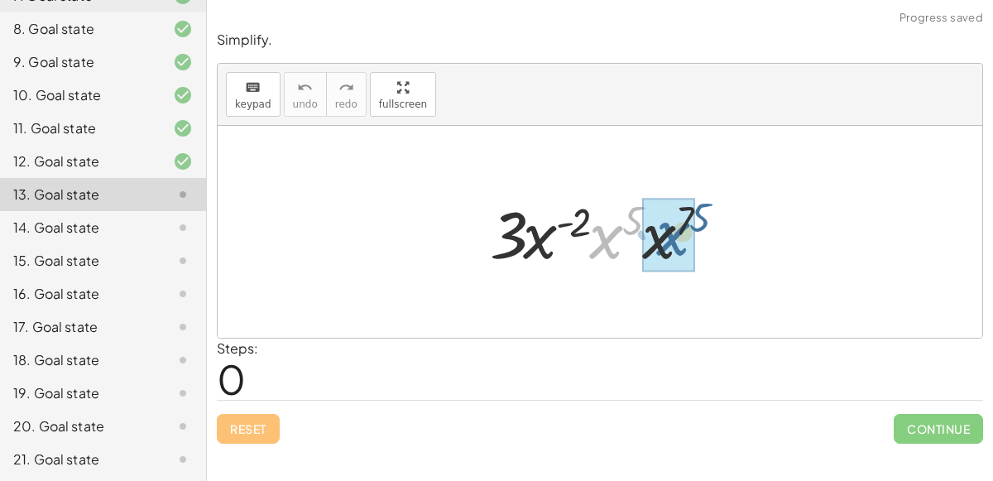
drag, startPoint x: 605, startPoint y: 239, endPoint x: 666, endPoint y: 236, distance: 61.3
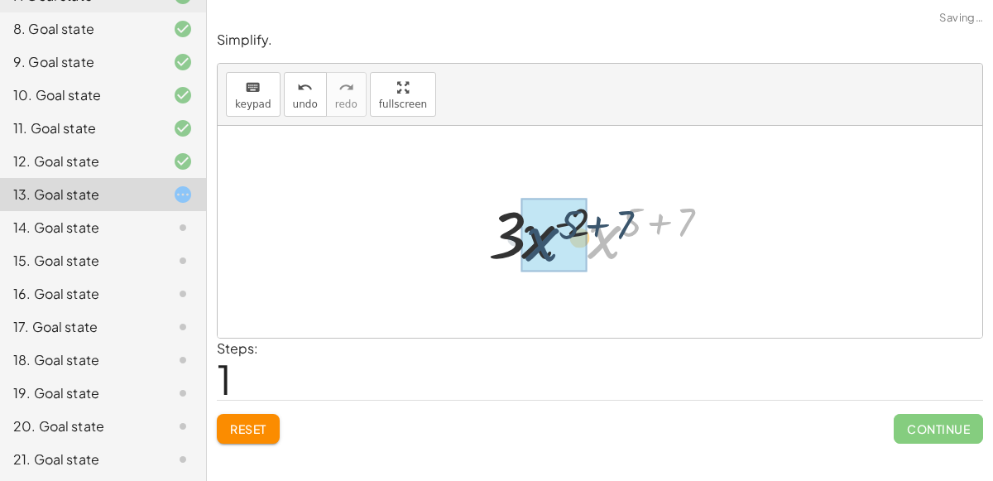
drag, startPoint x: 606, startPoint y: 237, endPoint x: 530, endPoint y: 241, distance: 75.4
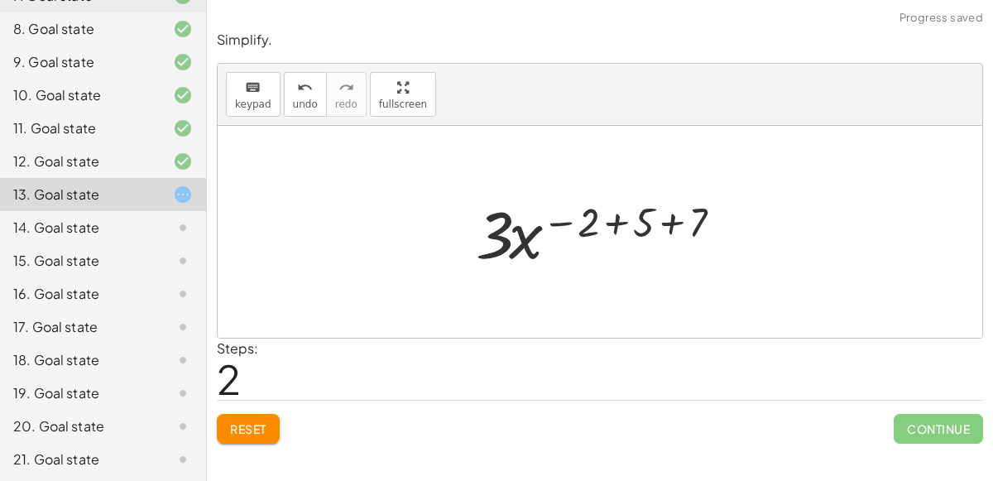
click at [610, 221] on div at bounding box center [606, 231] width 278 height 85
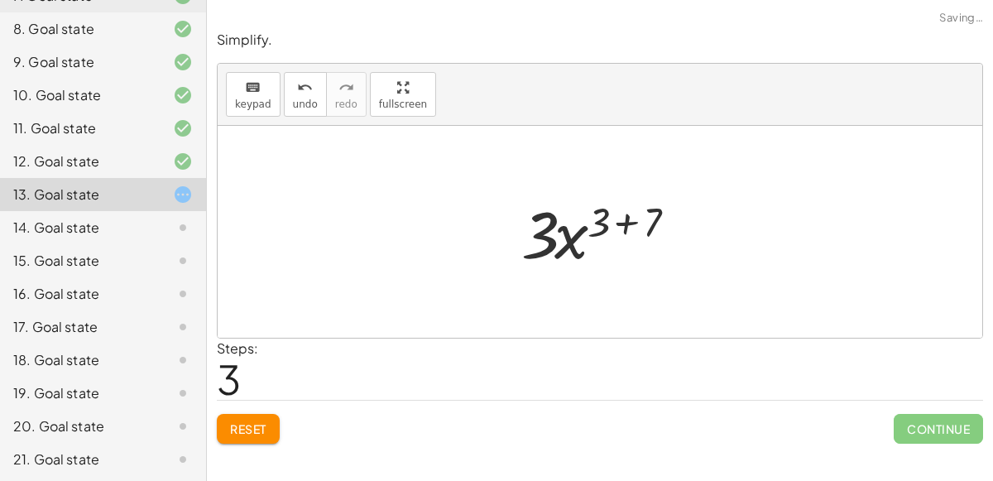
click at [622, 218] on div at bounding box center [606, 231] width 187 height 85
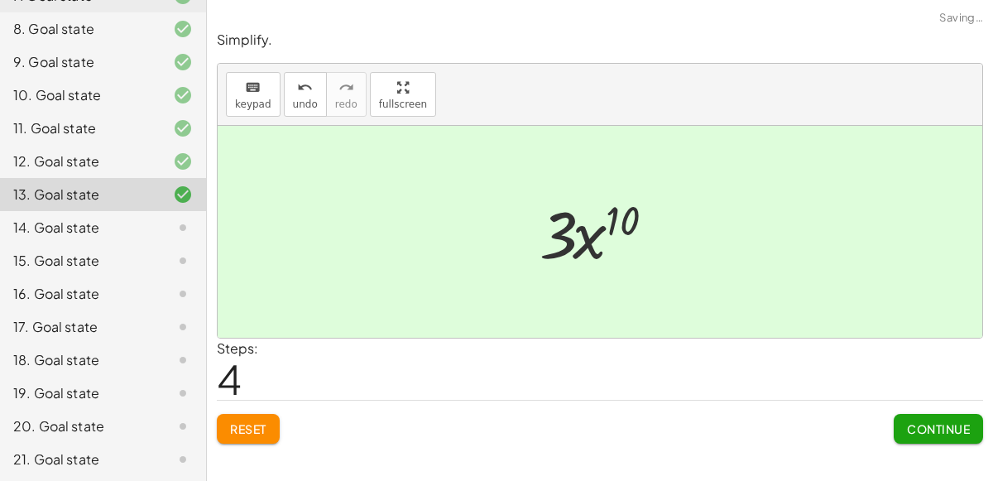
click at [912, 426] on span "Continue" at bounding box center [938, 428] width 63 height 15
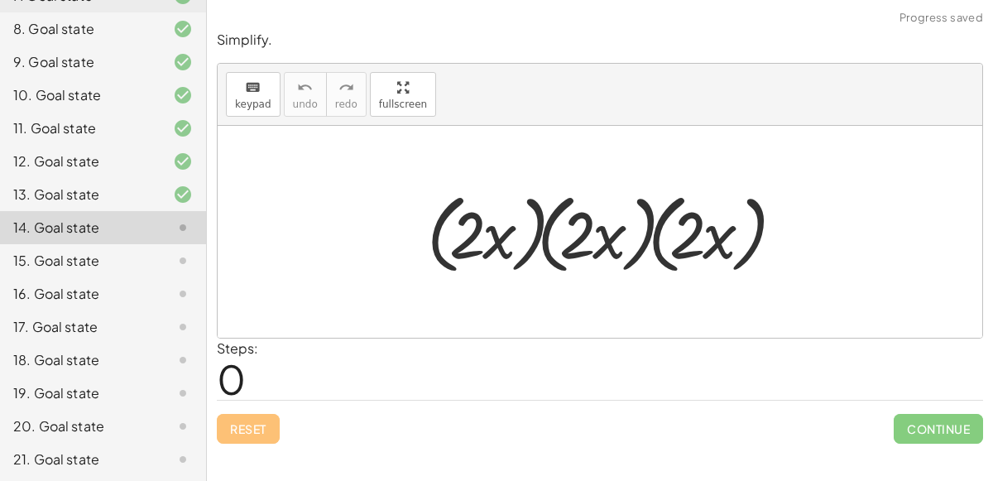
click at [511, 247] on div at bounding box center [607, 232] width 376 height 95
click at [499, 244] on div at bounding box center [607, 232] width 376 height 95
click at [535, 241] on div at bounding box center [607, 232] width 376 height 95
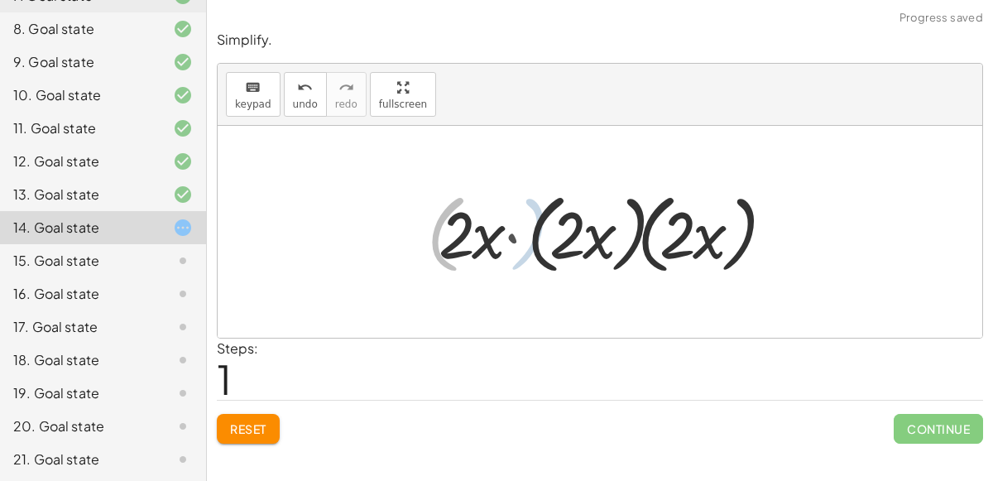
click at [578, 235] on div at bounding box center [606, 232] width 354 height 95
click at [646, 239] on div at bounding box center [606, 232] width 354 height 95
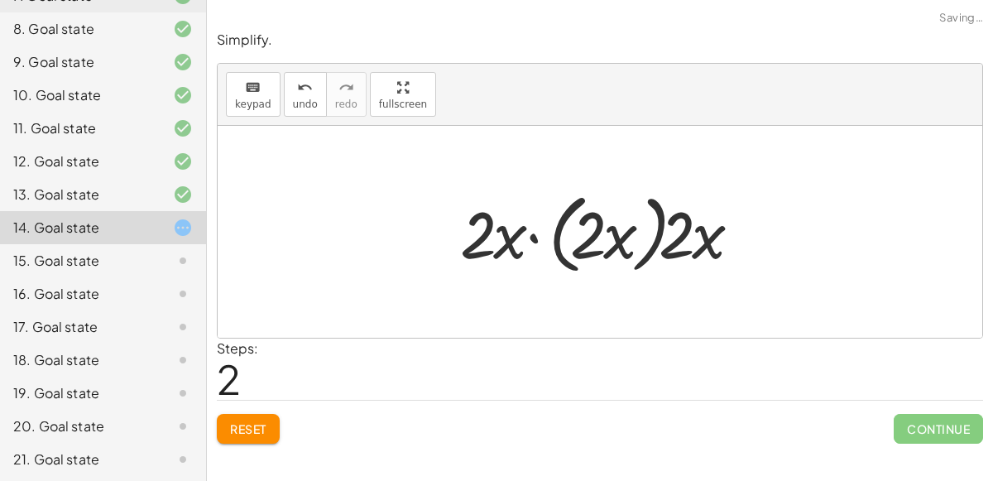
click at [650, 242] on div at bounding box center [607, 232] width 310 height 95
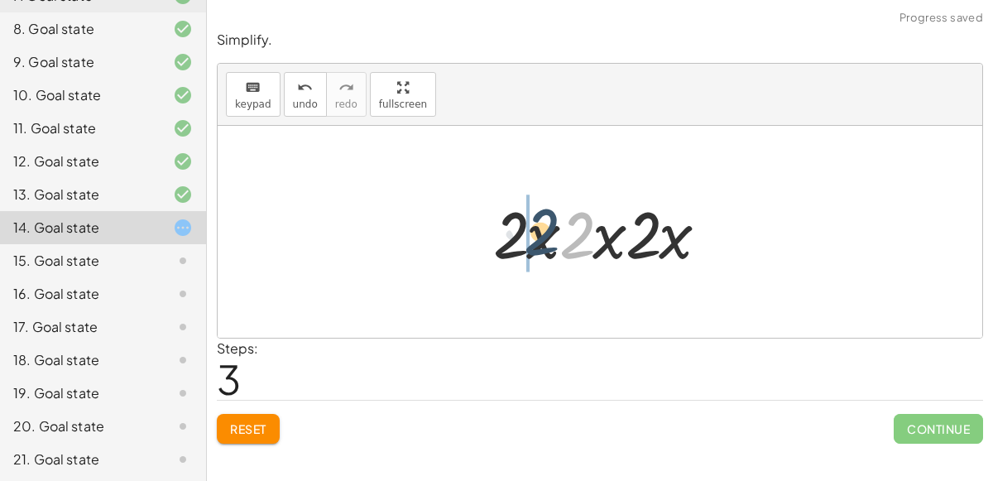
drag, startPoint x: 577, startPoint y: 243, endPoint x: 538, endPoint y: 243, distance: 38.9
click at [538, 243] on div at bounding box center [607, 231] width 244 height 85
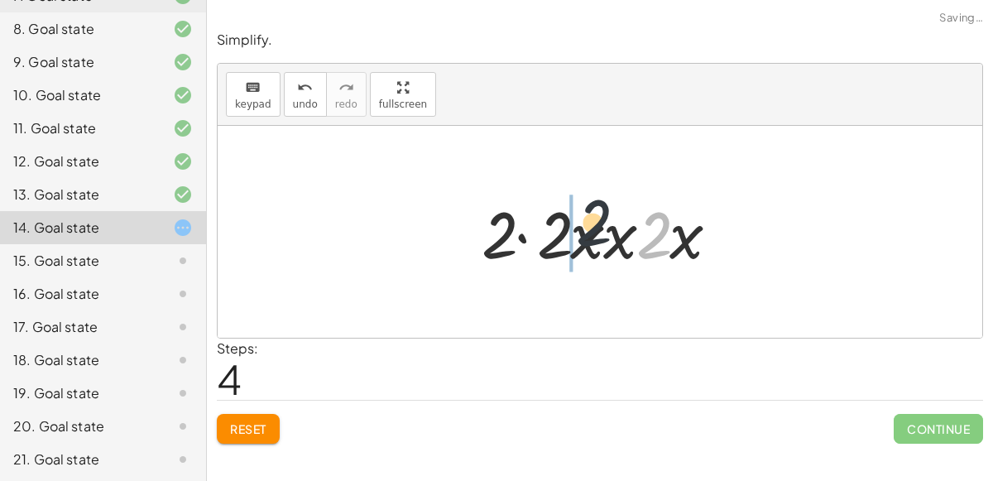
drag, startPoint x: 656, startPoint y: 242, endPoint x: 579, endPoint y: 229, distance: 77.9
click at [579, 229] on div at bounding box center [606, 231] width 266 height 85
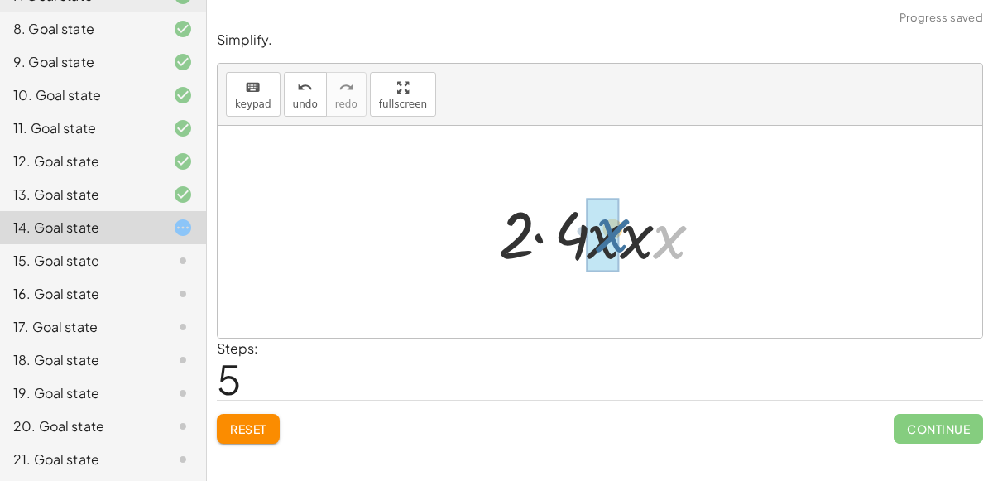
drag, startPoint x: 672, startPoint y: 246, endPoint x: 616, endPoint y: 239, distance: 56.7
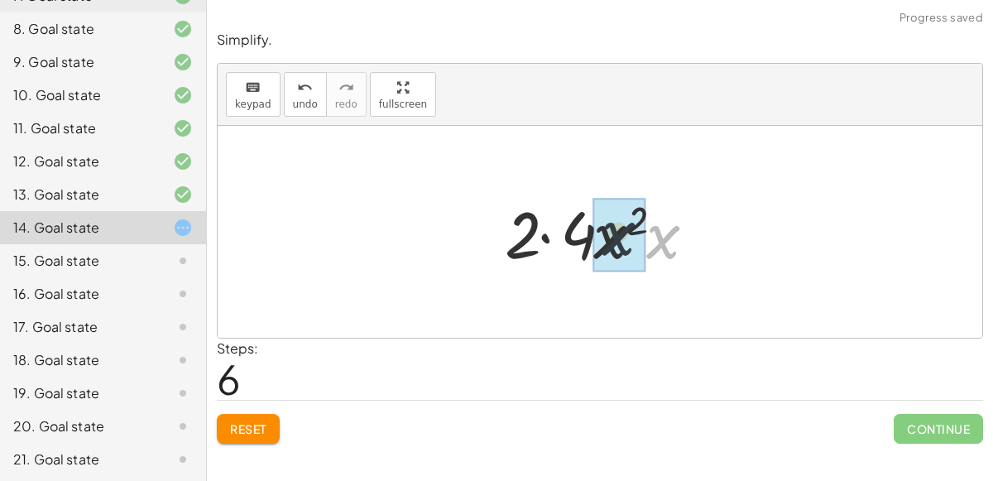
drag, startPoint x: 659, startPoint y: 241, endPoint x: 600, endPoint y: 238, distance: 58.8
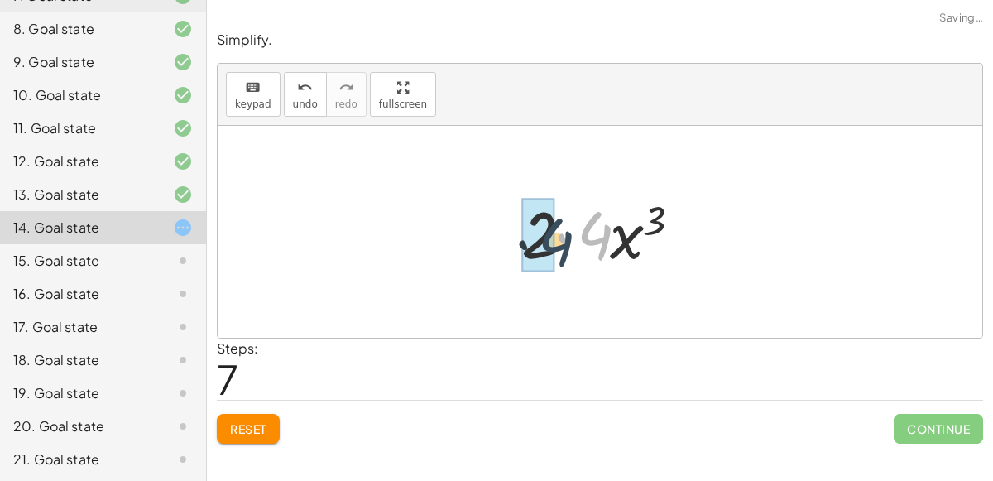
drag, startPoint x: 596, startPoint y: 241, endPoint x: 554, endPoint y: 247, distance: 42.7
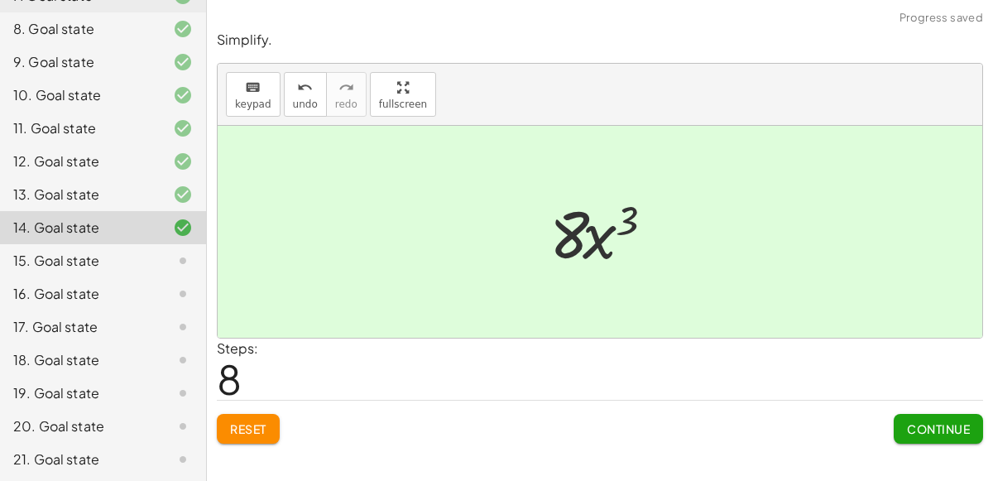
click at [929, 421] on span "Continue" at bounding box center [938, 428] width 63 height 15
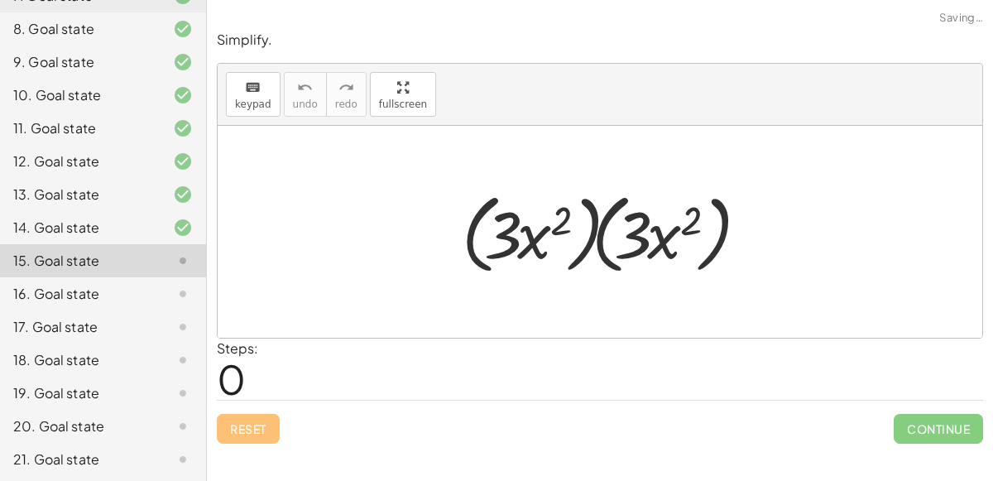
click at [598, 228] on div at bounding box center [606, 232] width 306 height 95
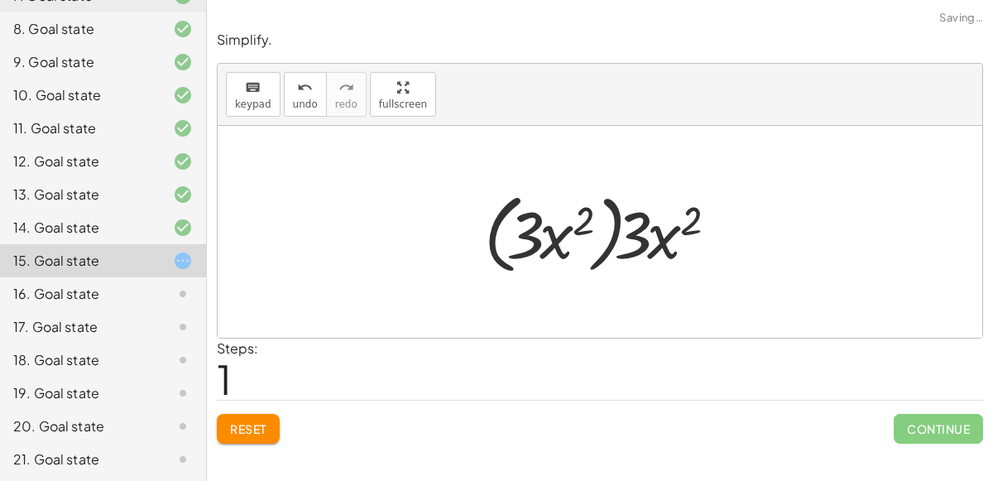
click at [616, 237] on div at bounding box center [606, 232] width 261 height 95
click at [614, 237] on div at bounding box center [606, 232] width 261 height 95
click at [492, 241] on div at bounding box center [606, 232] width 261 height 95
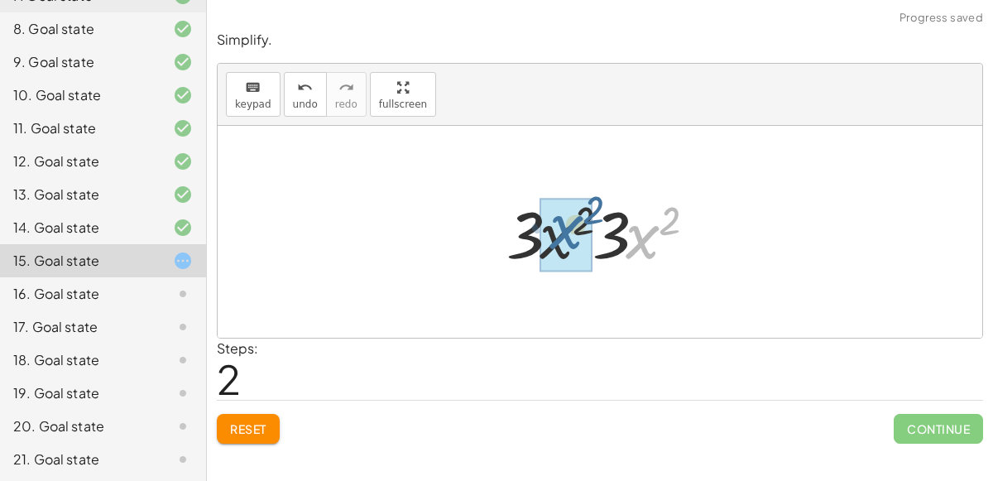
drag, startPoint x: 632, startPoint y: 246, endPoint x: 554, endPoint y: 236, distance: 79.2
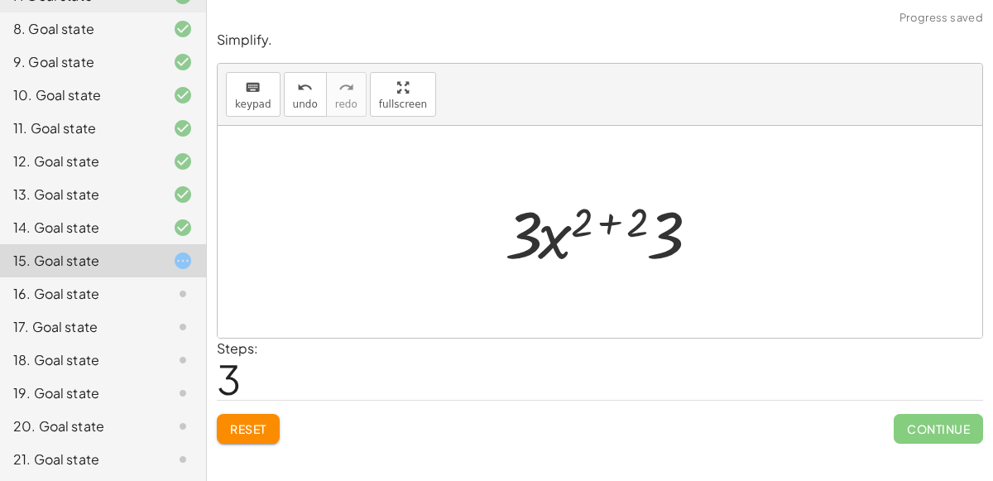
click at [602, 218] on div at bounding box center [606, 231] width 220 height 85
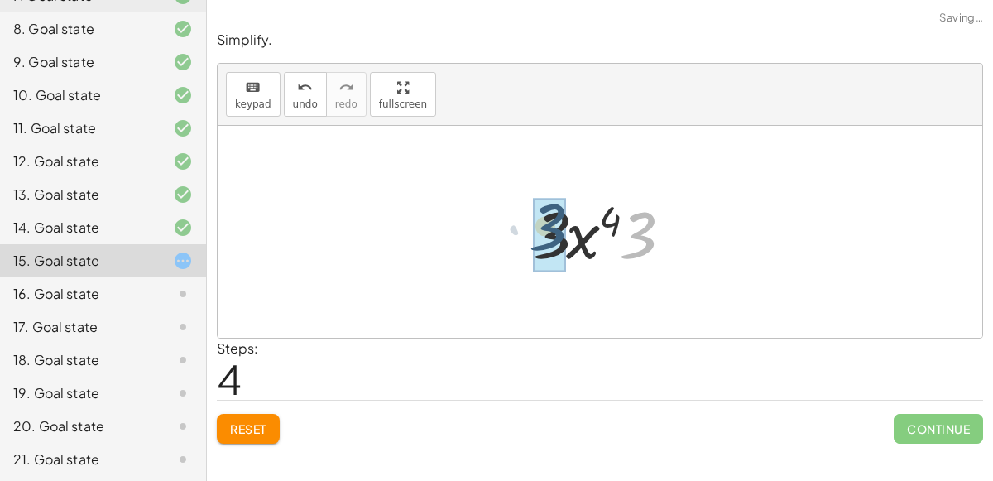
drag, startPoint x: 633, startPoint y: 236, endPoint x: 544, endPoint y: 228, distance: 89.7
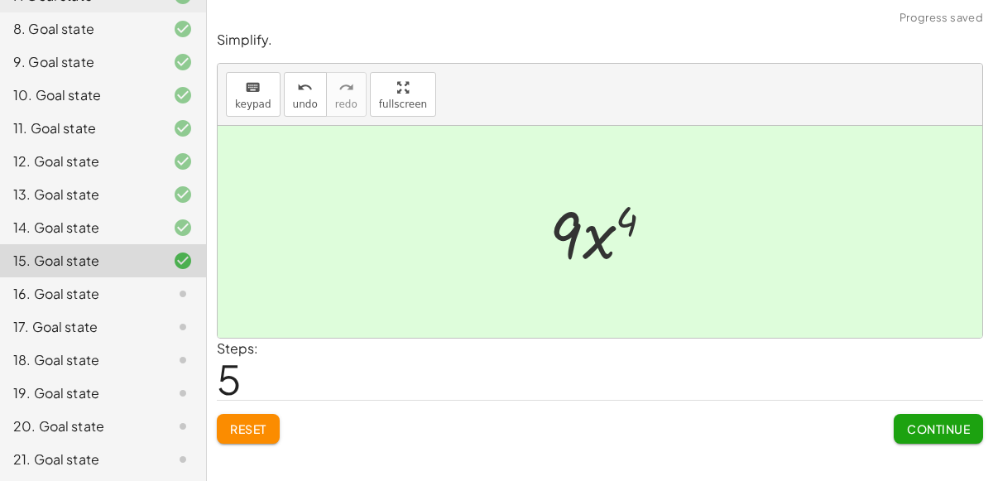
click at [921, 426] on span "Continue" at bounding box center [938, 428] width 63 height 15
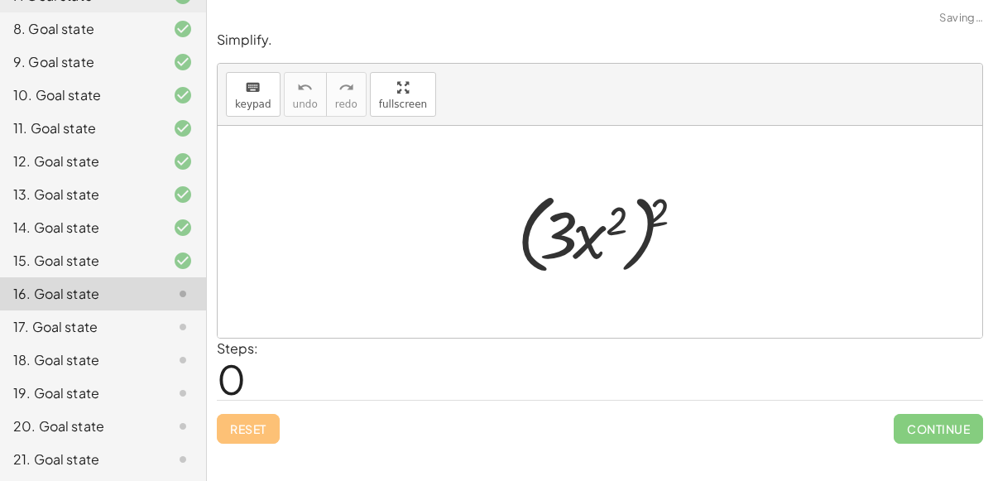
click at [631, 256] on div at bounding box center [606, 232] width 195 height 95
drag, startPoint x: 658, startPoint y: 217, endPoint x: 589, endPoint y: 236, distance: 71.3
click at [589, 236] on div at bounding box center [606, 232] width 195 height 95
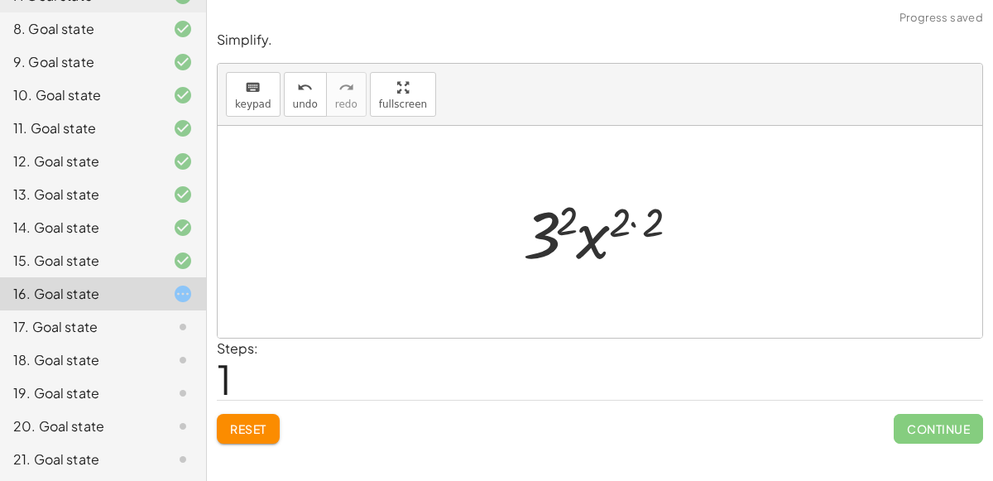
click at [634, 221] on div at bounding box center [607, 231] width 185 height 85
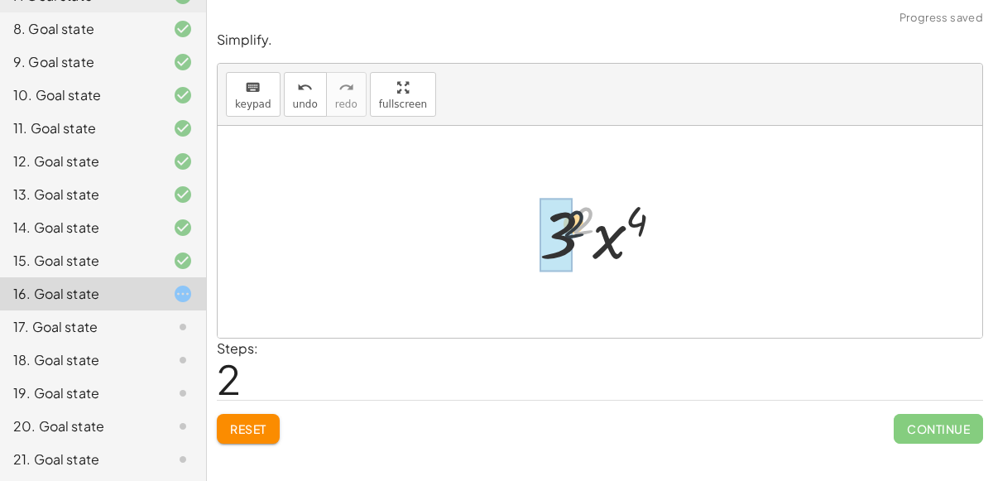
drag, startPoint x: 581, startPoint y: 225, endPoint x: 566, endPoint y: 229, distance: 15.5
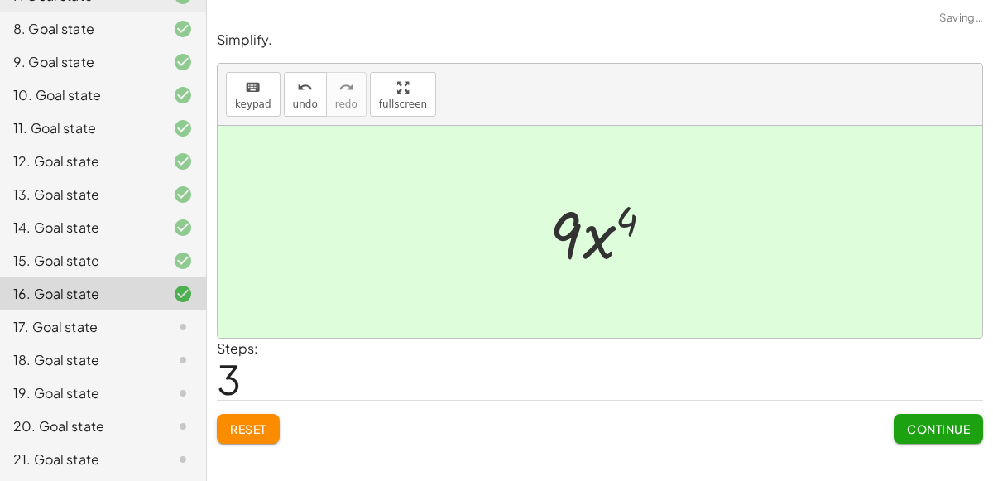
click at [969, 433] on span "Continue" at bounding box center [938, 428] width 63 height 15
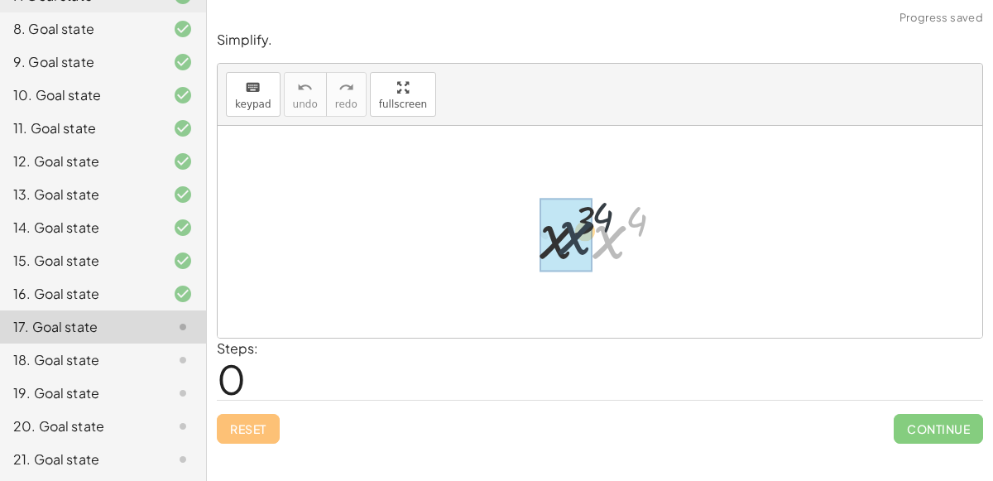
drag, startPoint x: 597, startPoint y: 239, endPoint x: 563, endPoint y: 236, distance: 34.9
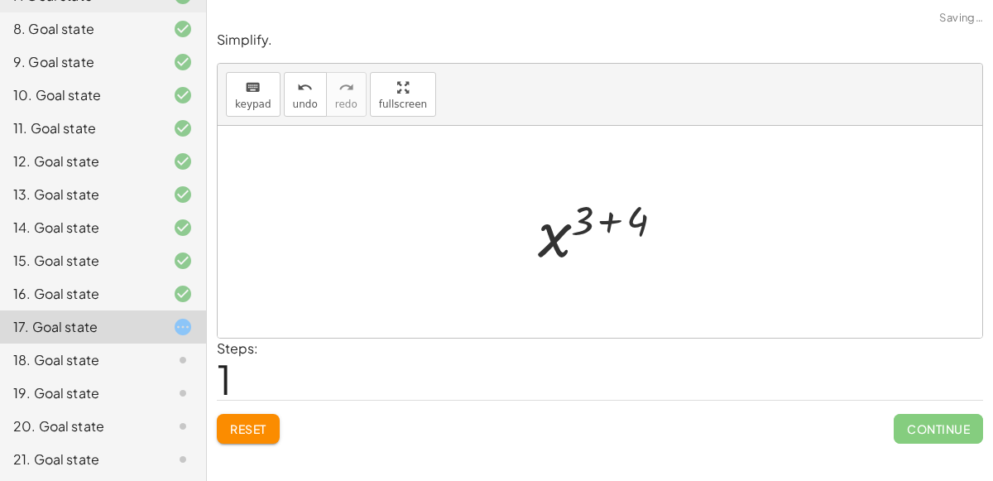
click at [608, 221] on div at bounding box center [607, 232] width 154 height 82
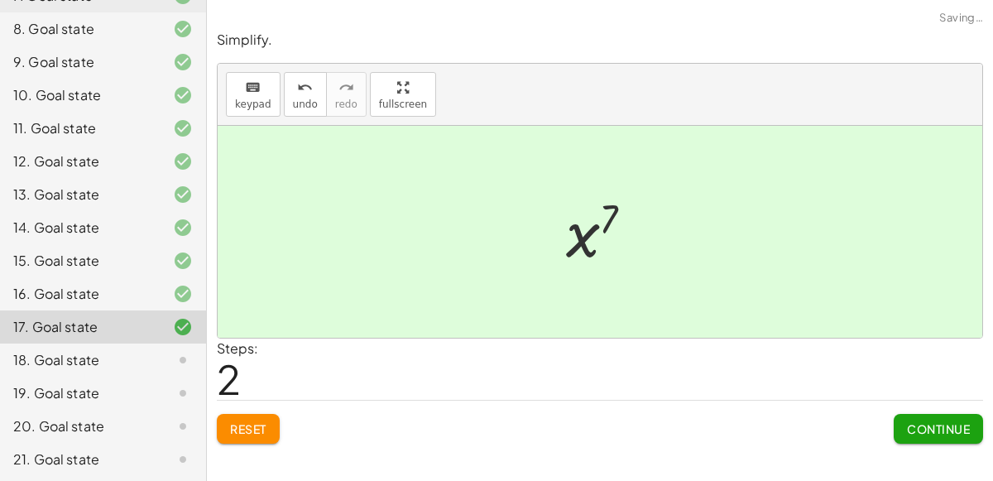
click at [966, 434] on span "Continue" at bounding box center [938, 428] width 63 height 15
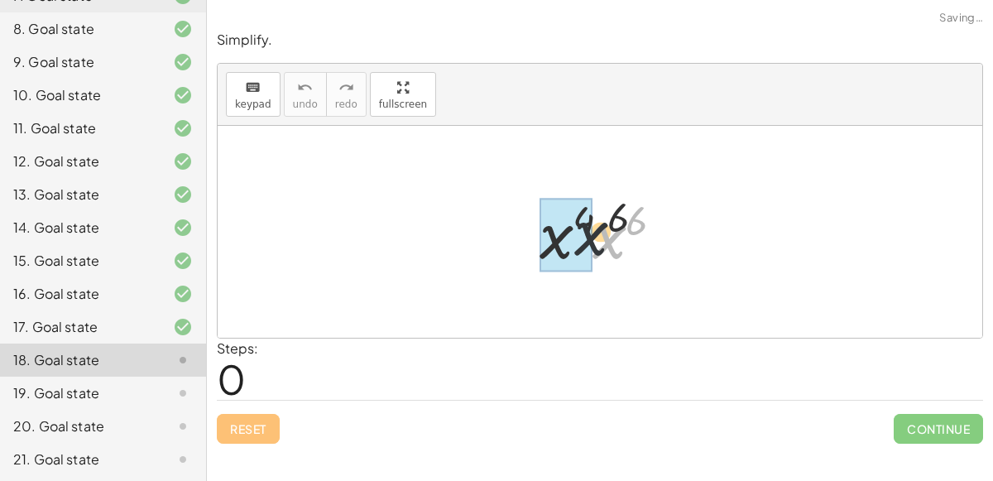
drag, startPoint x: 602, startPoint y: 238, endPoint x: 559, endPoint y: 233, distance: 44.2
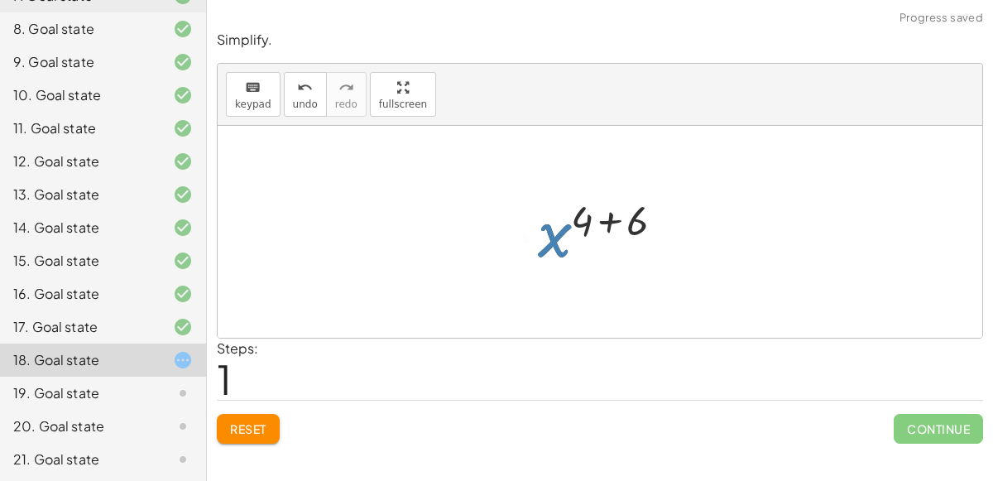
click at [603, 221] on div at bounding box center [607, 232] width 154 height 82
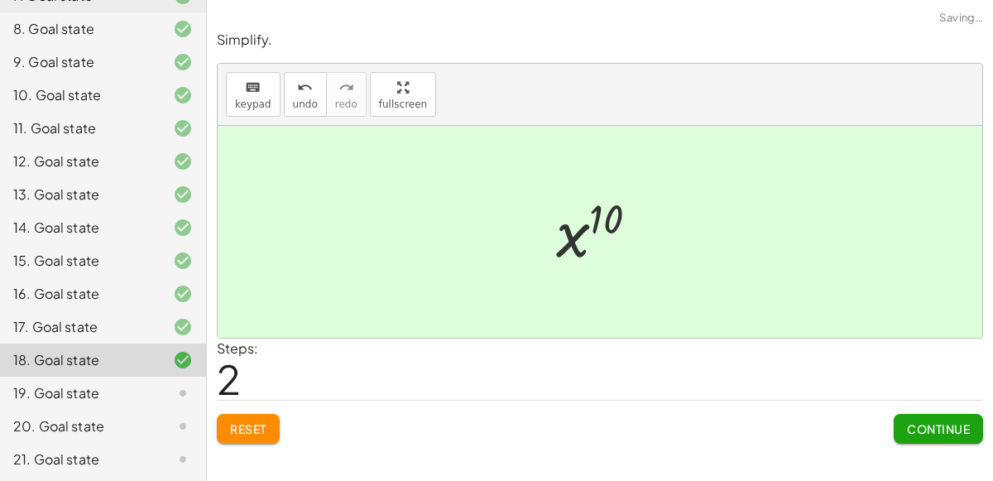
click at [942, 427] on span "Continue" at bounding box center [938, 428] width 63 height 15
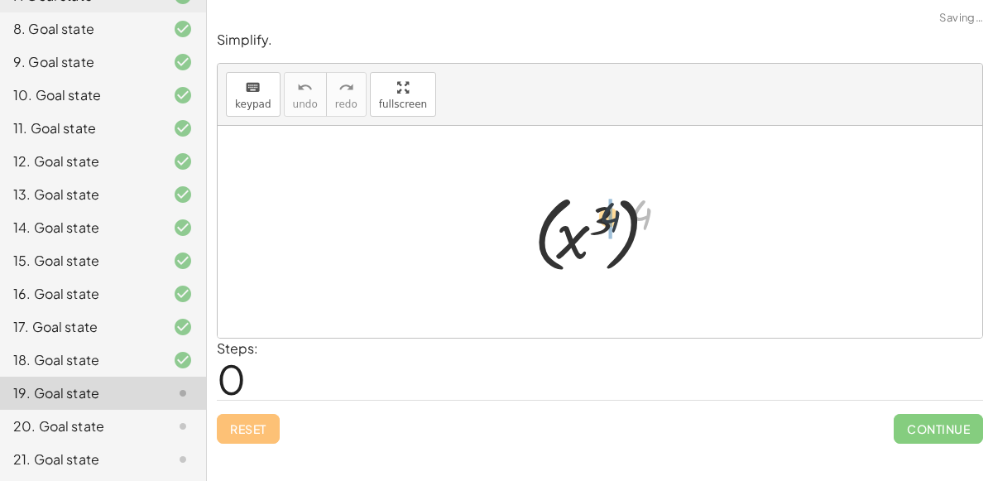
drag, startPoint x: 638, startPoint y: 213, endPoint x: 597, endPoint y: 218, distance: 40.8
click at [597, 218] on div at bounding box center [606, 232] width 162 height 92
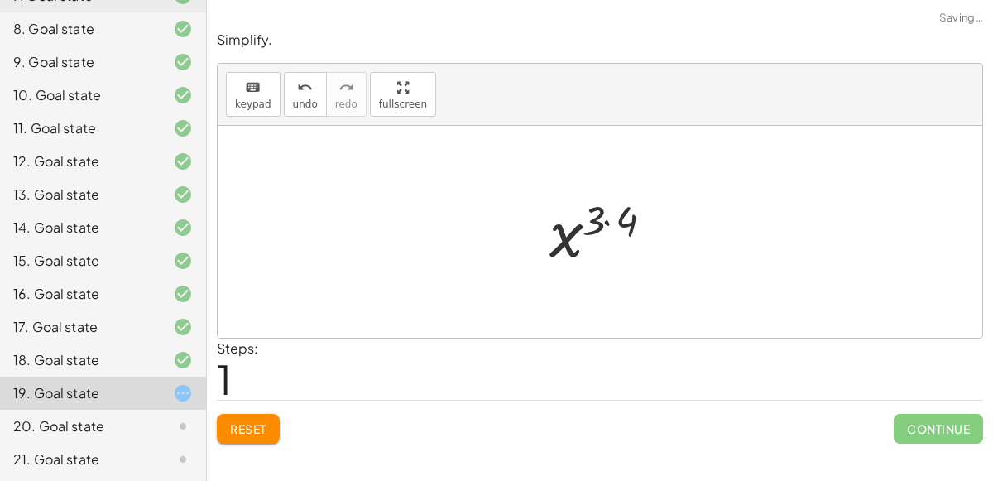
click at [612, 221] on div at bounding box center [607, 232] width 132 height 82
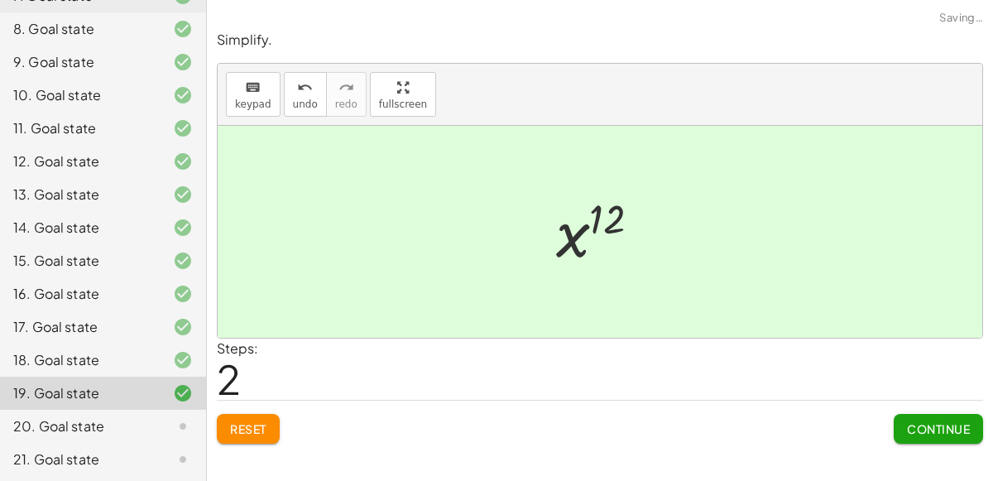
click at [907, 426] on span "Continue" at bounding box center [938, 428] width 63 height 15
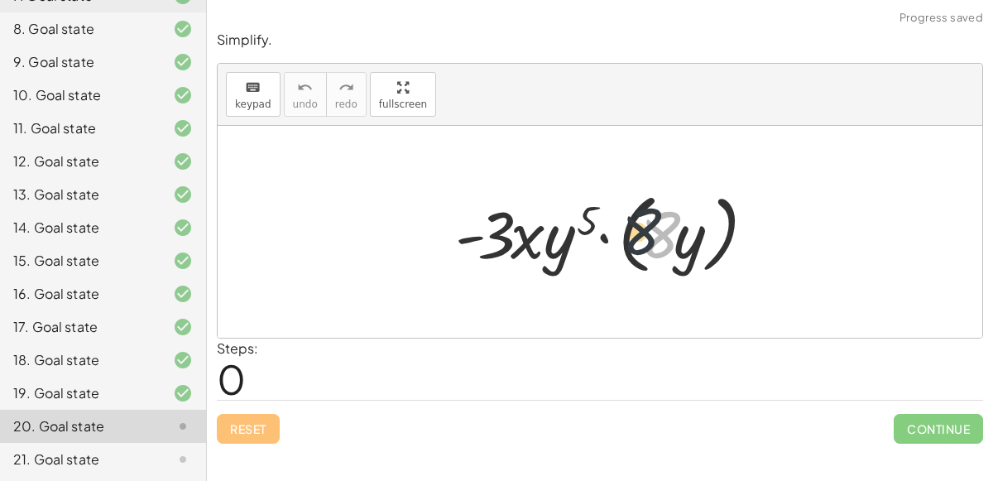
drag, startPoint x: 666, startPoint y: 234, endPoint x: 636, endPoint y: 228, distance: 30.5
click at [636, 228] on div at bounding box center [606, 232] width 319 height 95
click at [611, 234] on div at bounding box center [606, 232] width 319 height 95
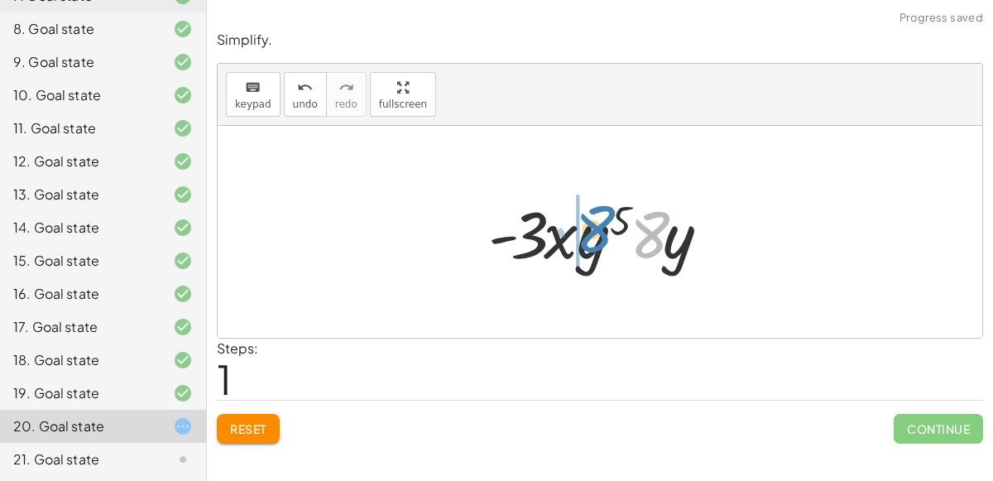
drag, startPoint x: 656, startPoint y: 242, endPoint x: 598, endPoint y: 239, distance: 58.0
click at [598, 239] on div at bounding box center [606, 231] width 253 height 85
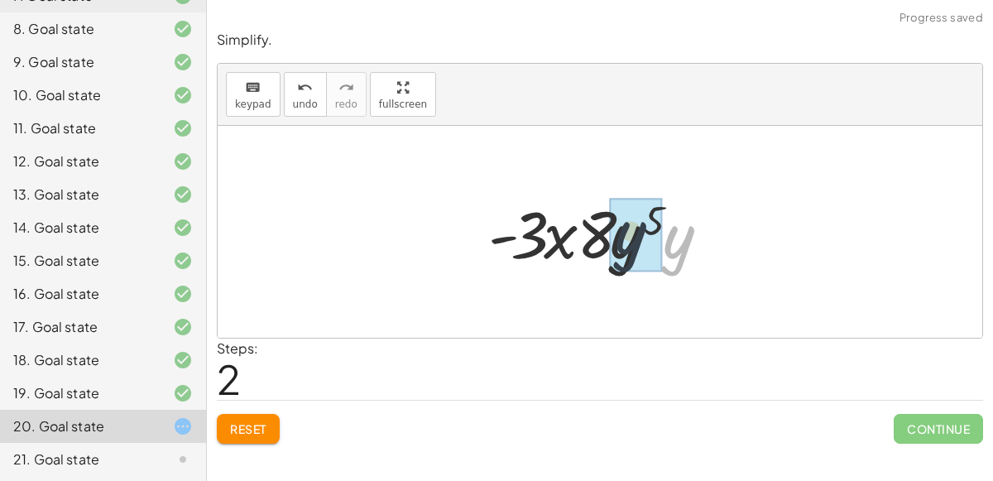
drag, startPoint x: 667, startPoint y: 243, endPoint x: 618, endPoint y: 239, distance: 49.0
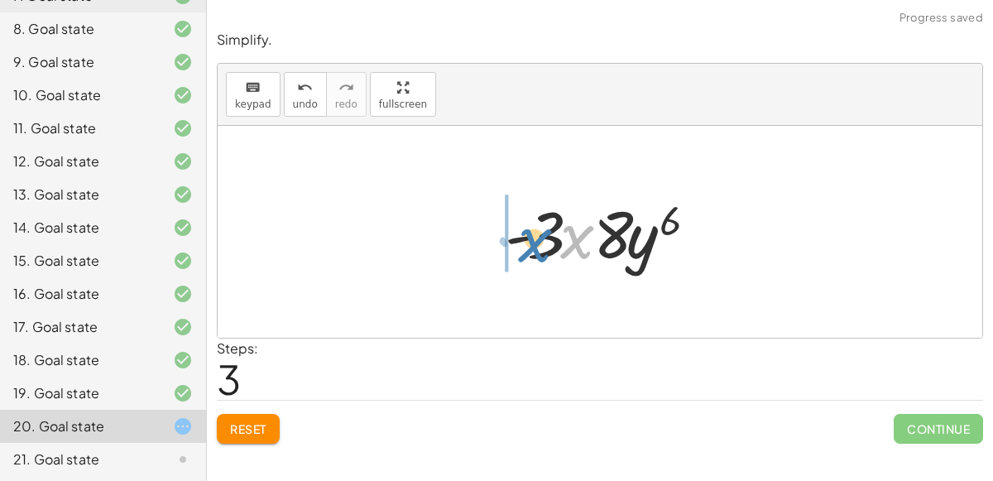
drag, startPoint x: 574, startPoint y: 241, endPoint x: 529, endPoint y: 243, distance: 45.6
click at [529, 243] on div at bounding box center [606, 231] width 220 height 85
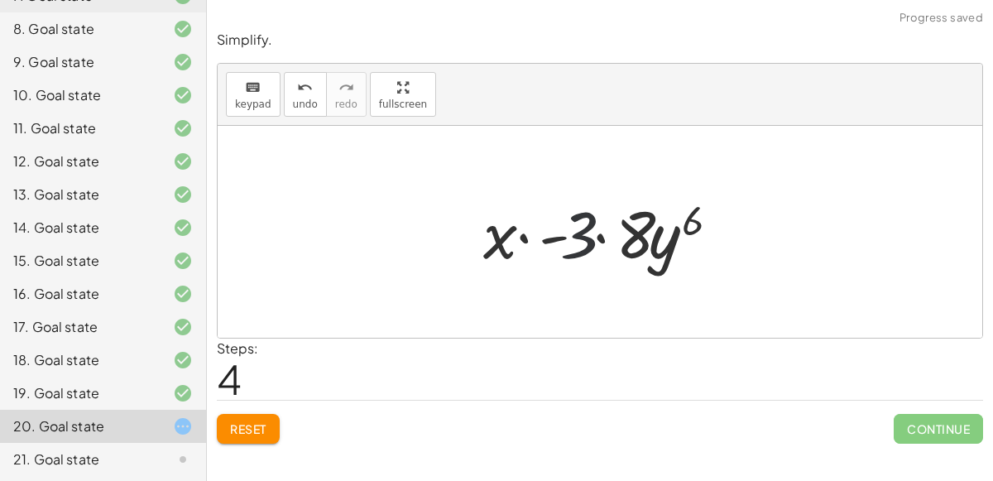
click at [567, 237] on div at bounding box center [607, 231] width 264 height 85
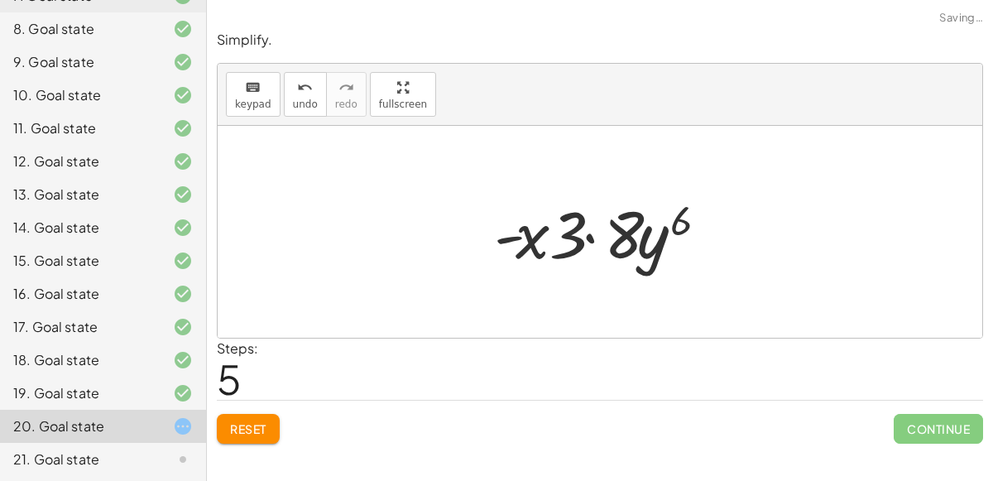
click at [582, 237] on div at bounding box center [607, 231] width 242 height 85
click at [587, 235] on div at bounding box center [607, 231] width 242 height 85
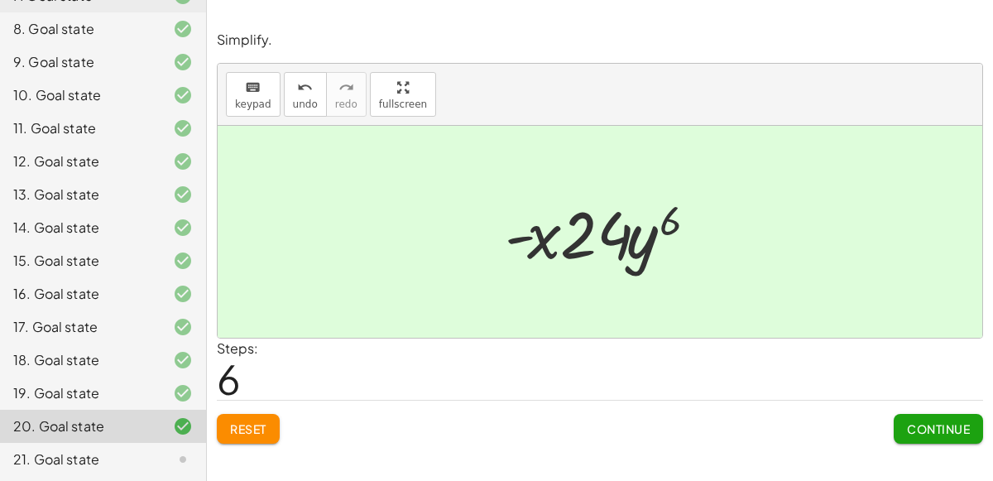
click at [917, 425] on span "Continue" at bounding box center [938, 428] width 63 height 15
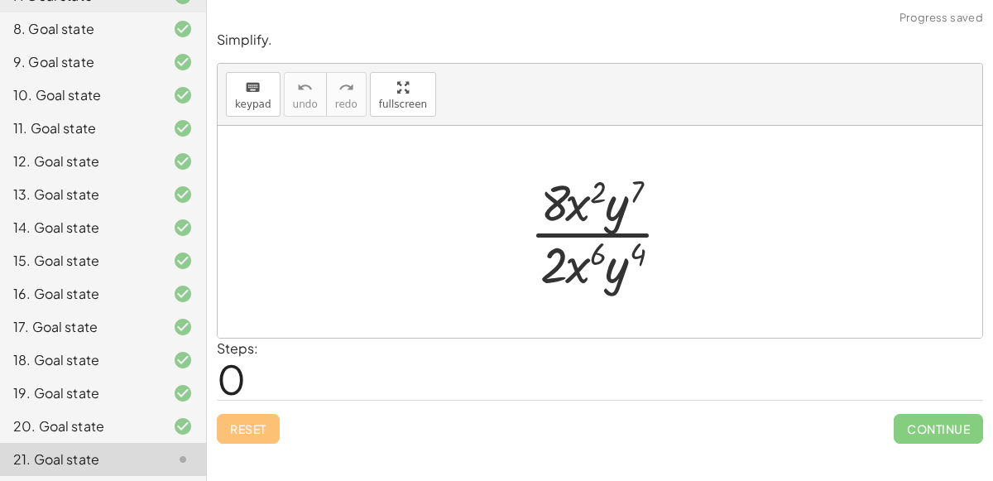
click at [622, 233] on div at bounding box center [606, 231] width 171 height 127
drag, startPoint x: 630, startPoint y: 249, endPoint x: 624, endPoint y: 198, distance: 51.7
click at [624, 198] on div at bounding box center [606, 231] width 171 height 127
click at [607, 264] on div at bounding box center [606, 231] width 171 height 127
drag, startPoint x: 610, startPoint y: 271, endPoint x: 613, endPoint y: 205, distance: 66.3
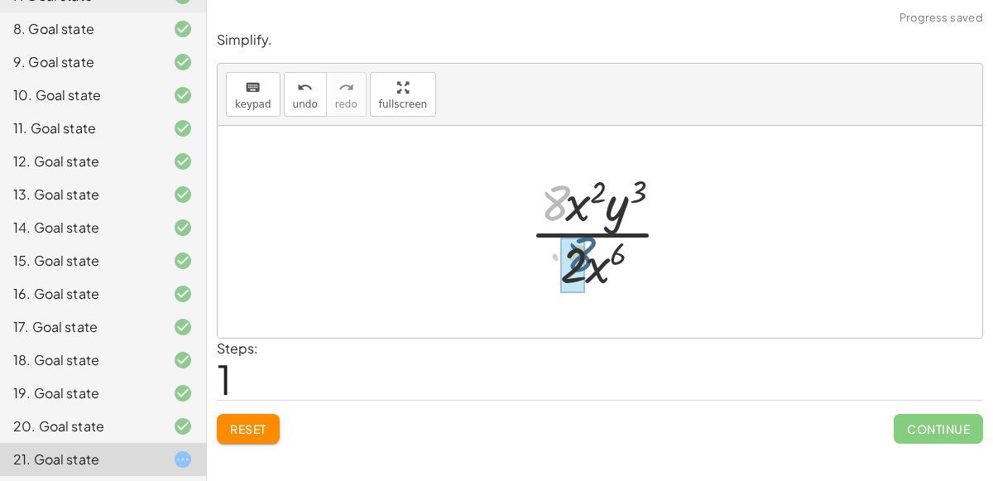
drag, startPoint x: 559, startPoint y: 202, endPoint x: 565, endPoint y: 220, distance: 19.1
click at [565, 220] on div at bounding box center [606, 231] width 171 height 127
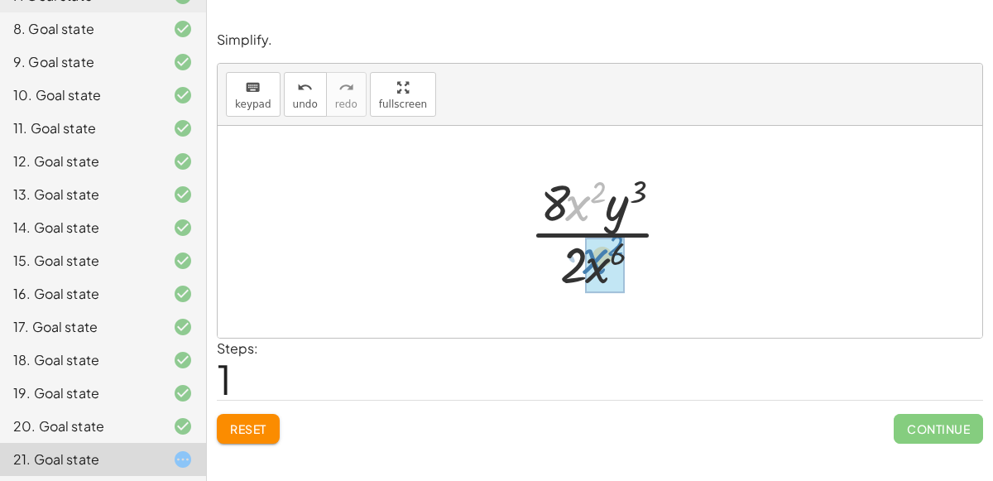
drag, startPoint x: 578, startPoint y: 201, endPoint x: 595, endPoint y: 256, distance: 58.1
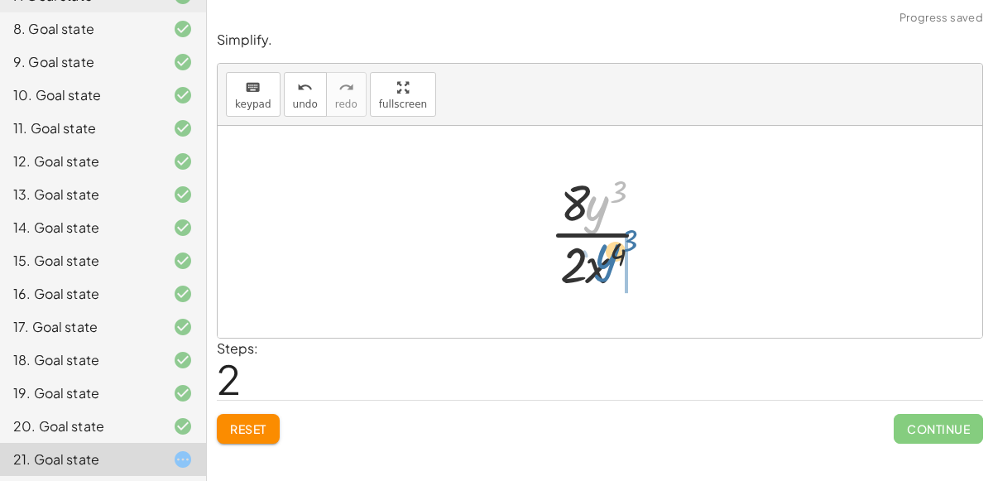
drag, startPoint x: 590, startPoint y: 209, endPoint x: 600, endPoint y: 259, distance: 50.6
click at [600, 259] on div at bounding box center [607, 231] width 132 height 127
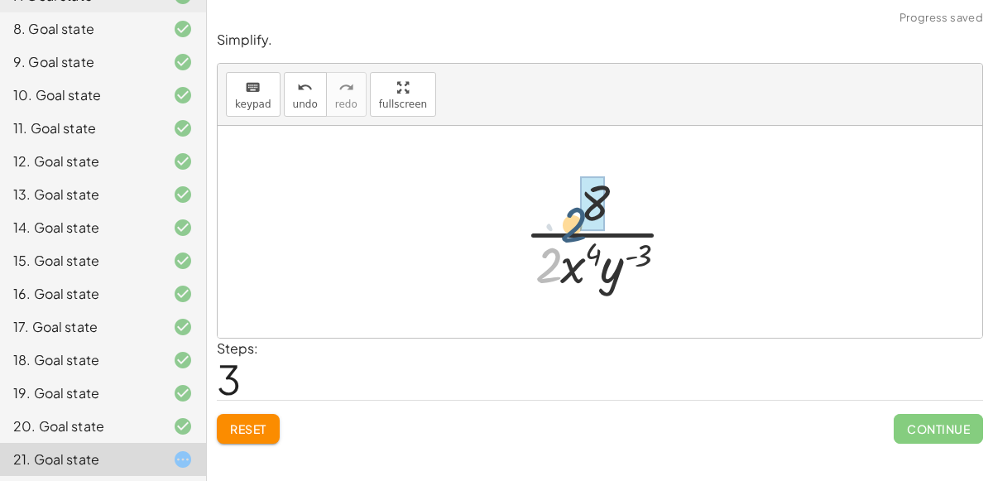
drag, startPoint x: 554, startPoint y: 249, endPoint x: 600, endPoint y: 183, distance: 80.3
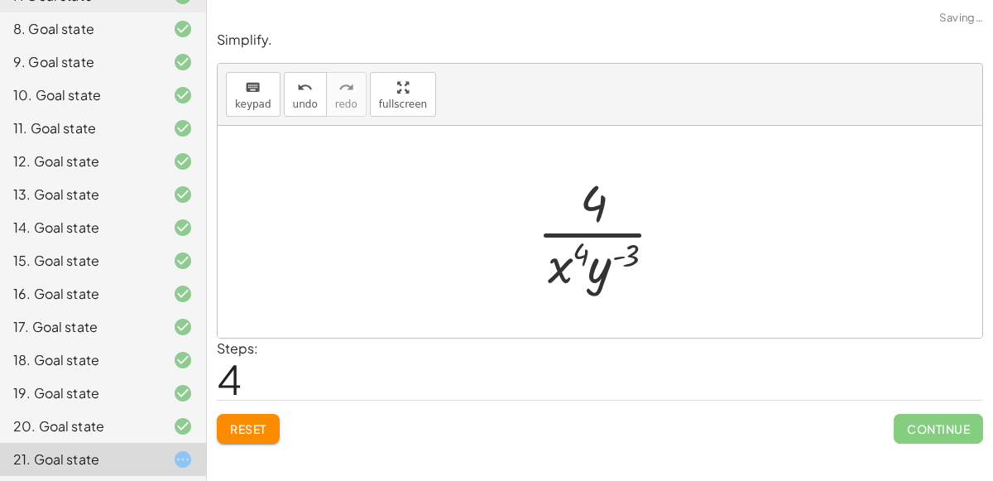
click at [597, 219] on div at bounding box center [607, 231] width 156 height 127
drag, startPoint x: 598, startPoint y: 270, endPoint x: 595, endPoint y: 222, distance: 48.1
click at [595, 222] on div at bounding box center [607, 231] width 156 height 127
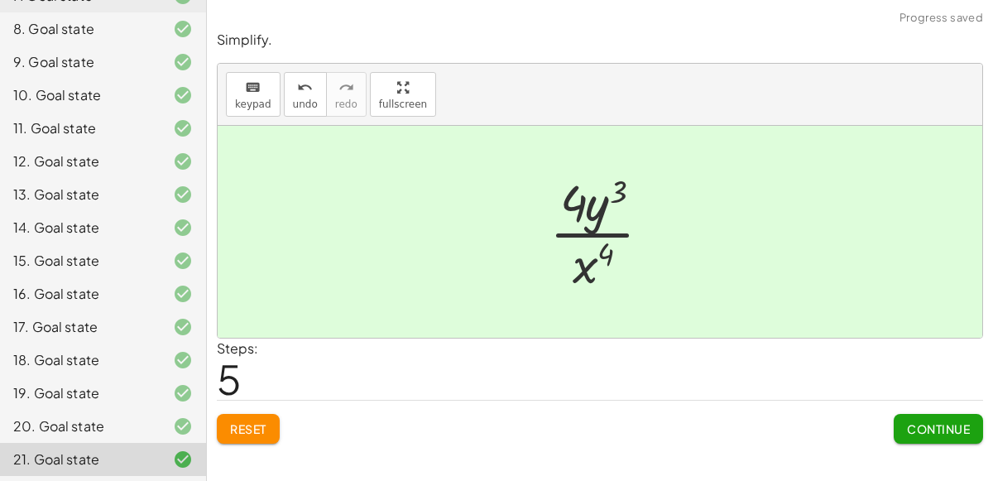
click at [907, 421] on span "Continue" at bounding box center [938, 428] width 63 height 15
